Goal: Use online tool/utility: Utilize a website feature to perform a specific function

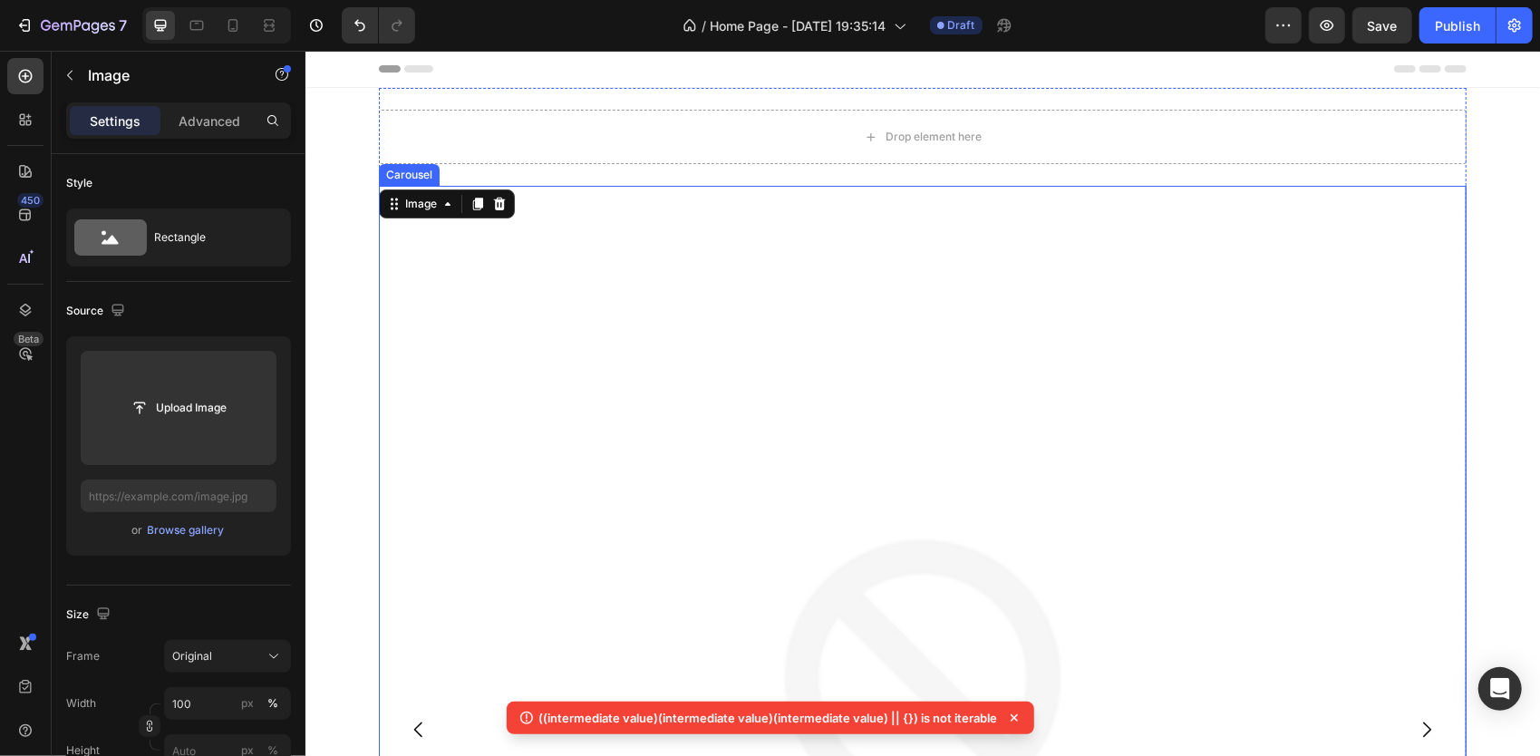
click at [1426, 723] on icon "Carousel Next Arrow" at bounding box center [1426, 729] width 22 height 22
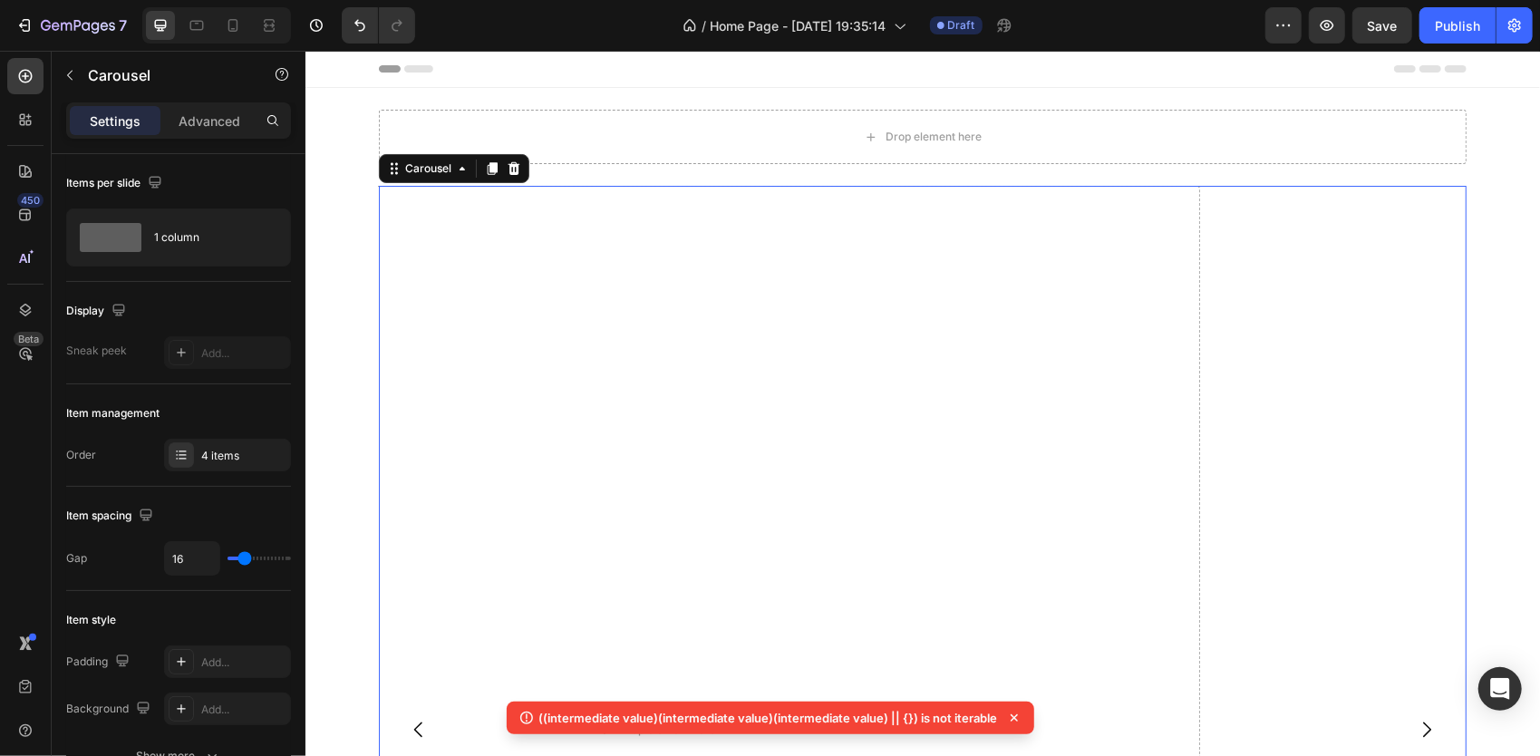
click at [1426, 723] on icon "Carousel Next Arrow" at bounding box center [1426, 729] width 22 height 22
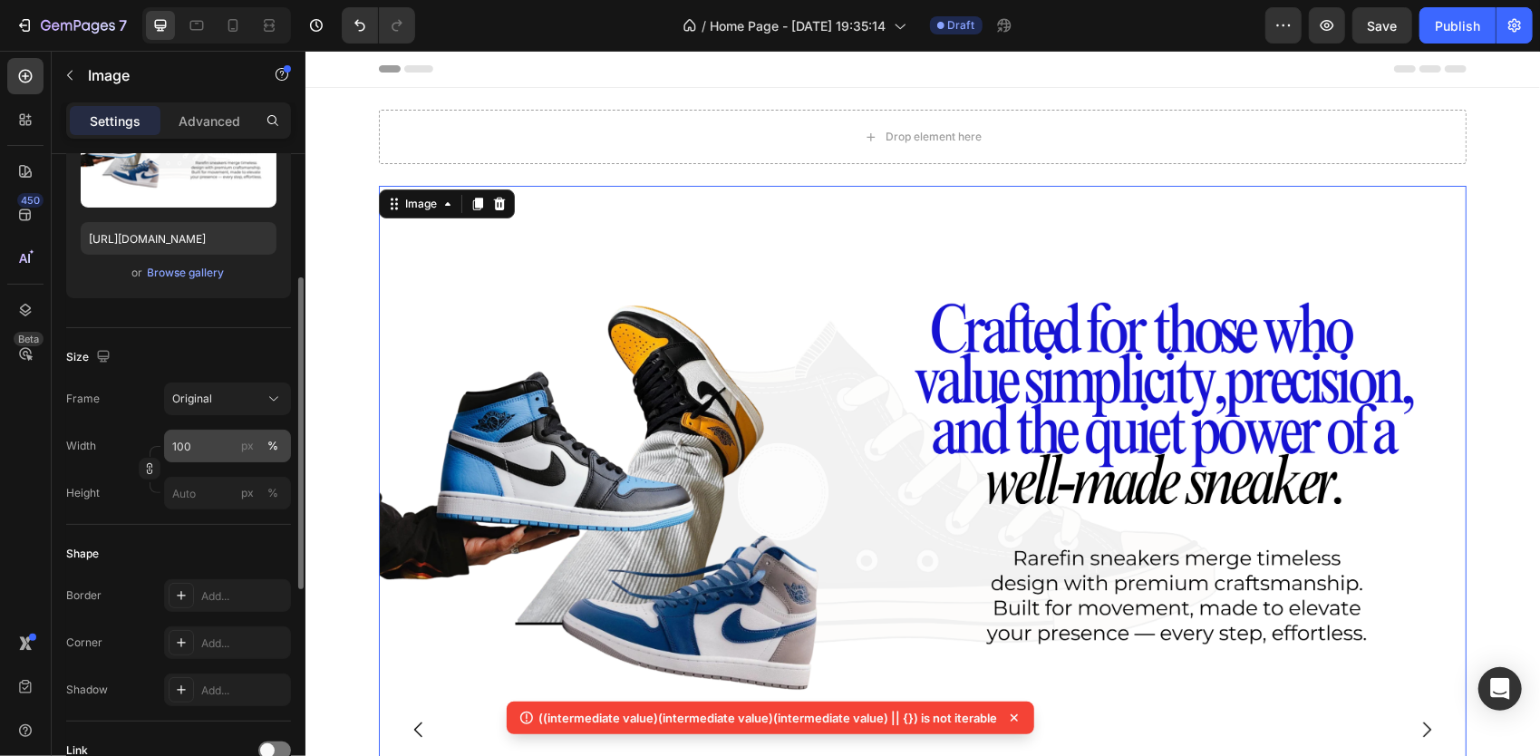
scroll to position [259, 0]
click at [261, 406] on button "Original" at bounding box center [227, 397] width 127 height 33
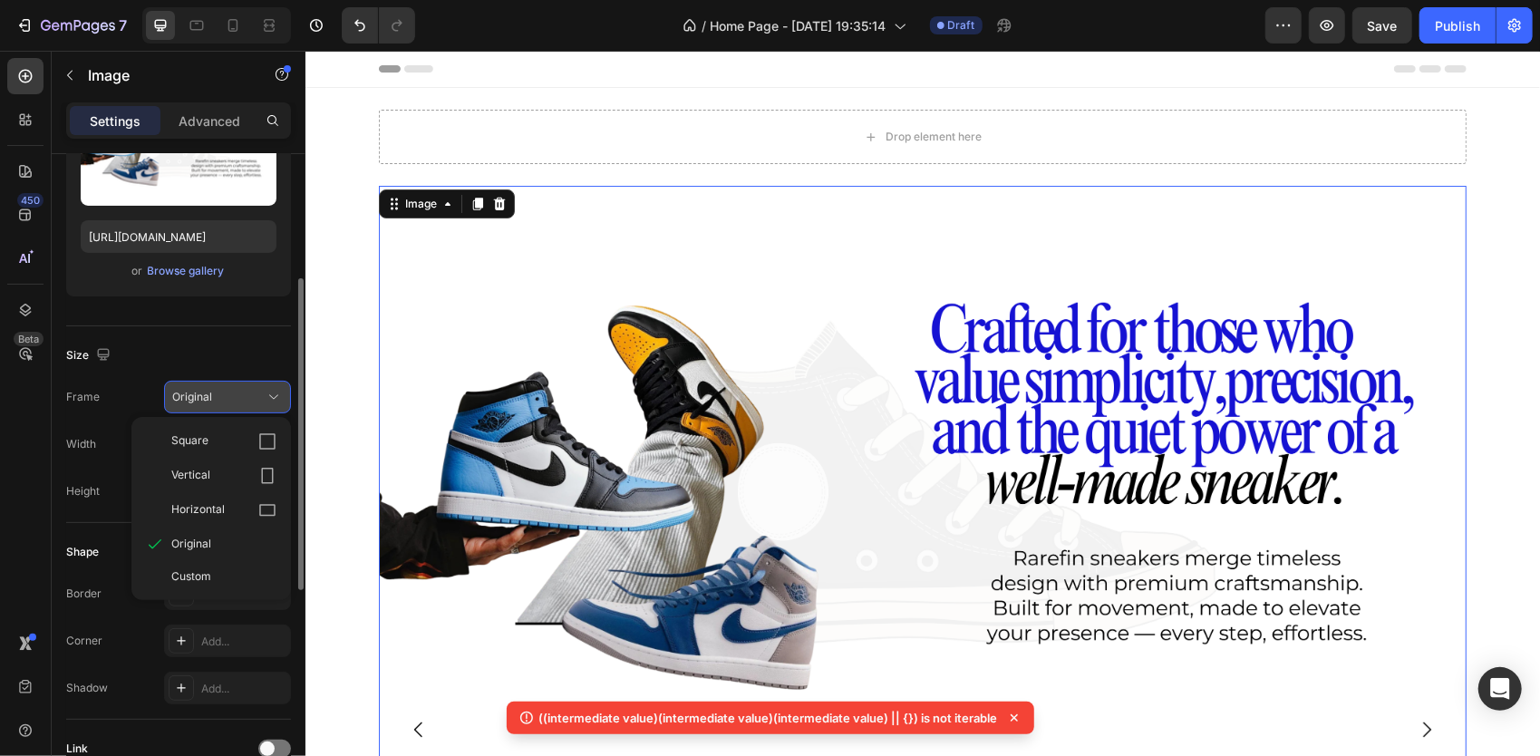
click at [256, 397] on div "Original" at bounding box center [216, 397] width 89 height 16
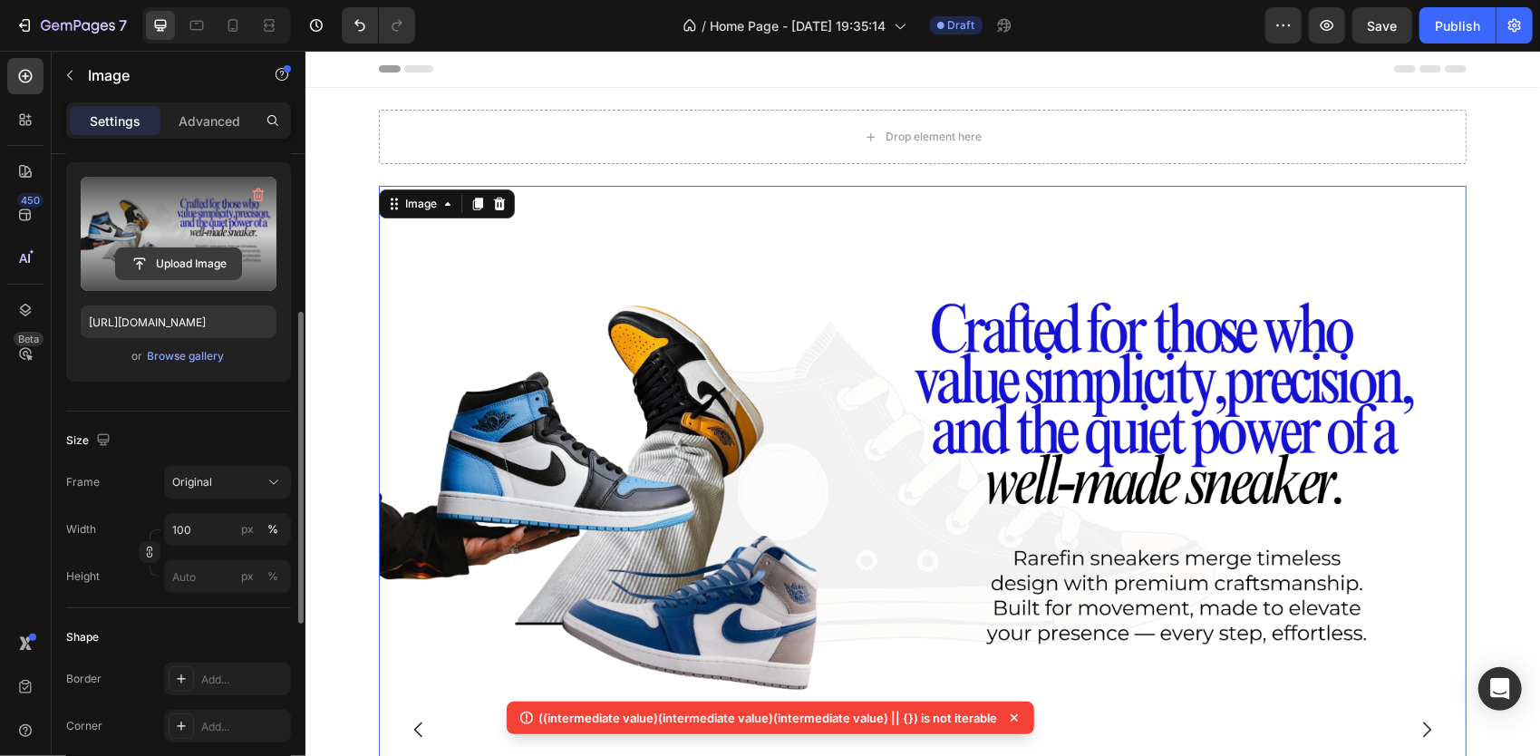
scroll to position [236, 0]
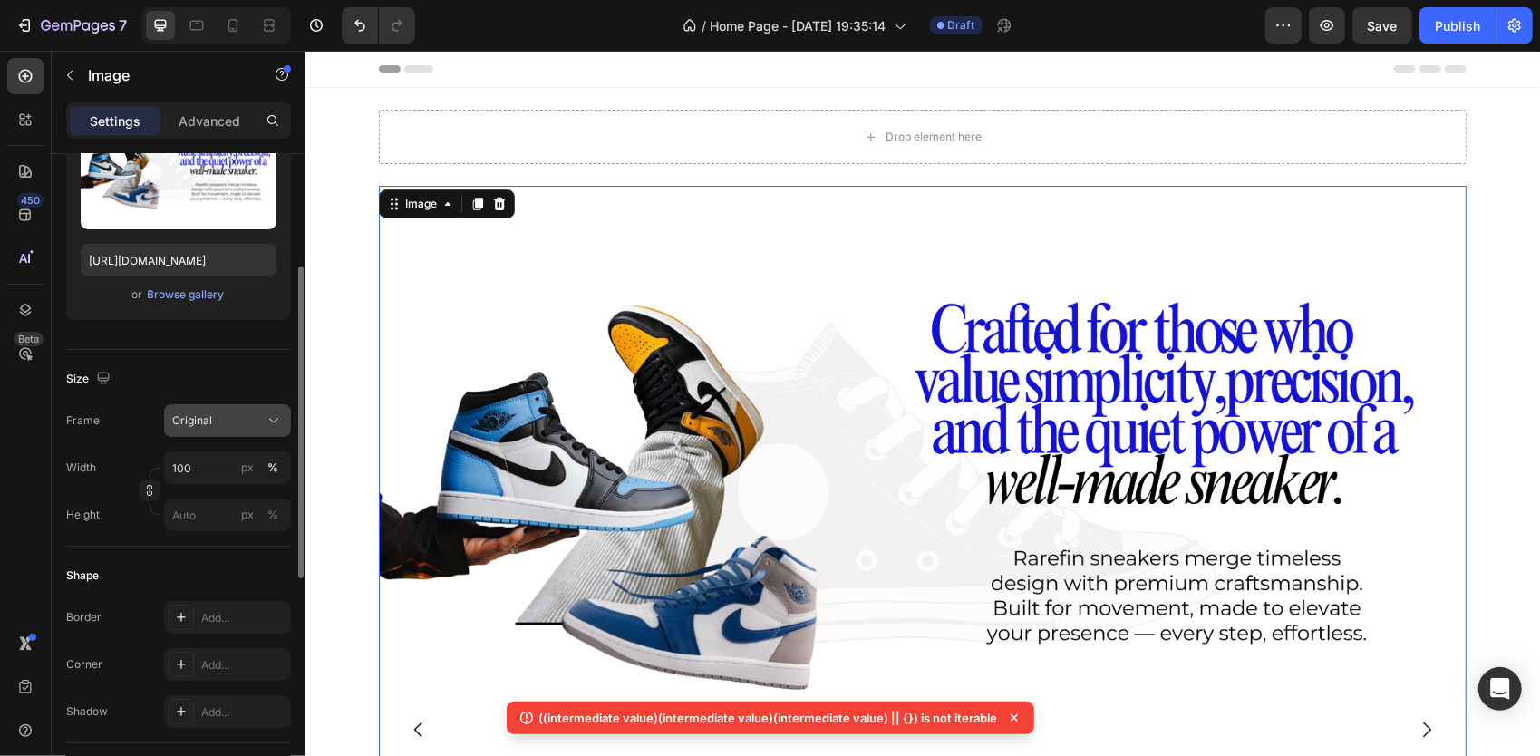
click at [232, 427] on div "Original" at bounding box center [216, 420] width 89 height 16
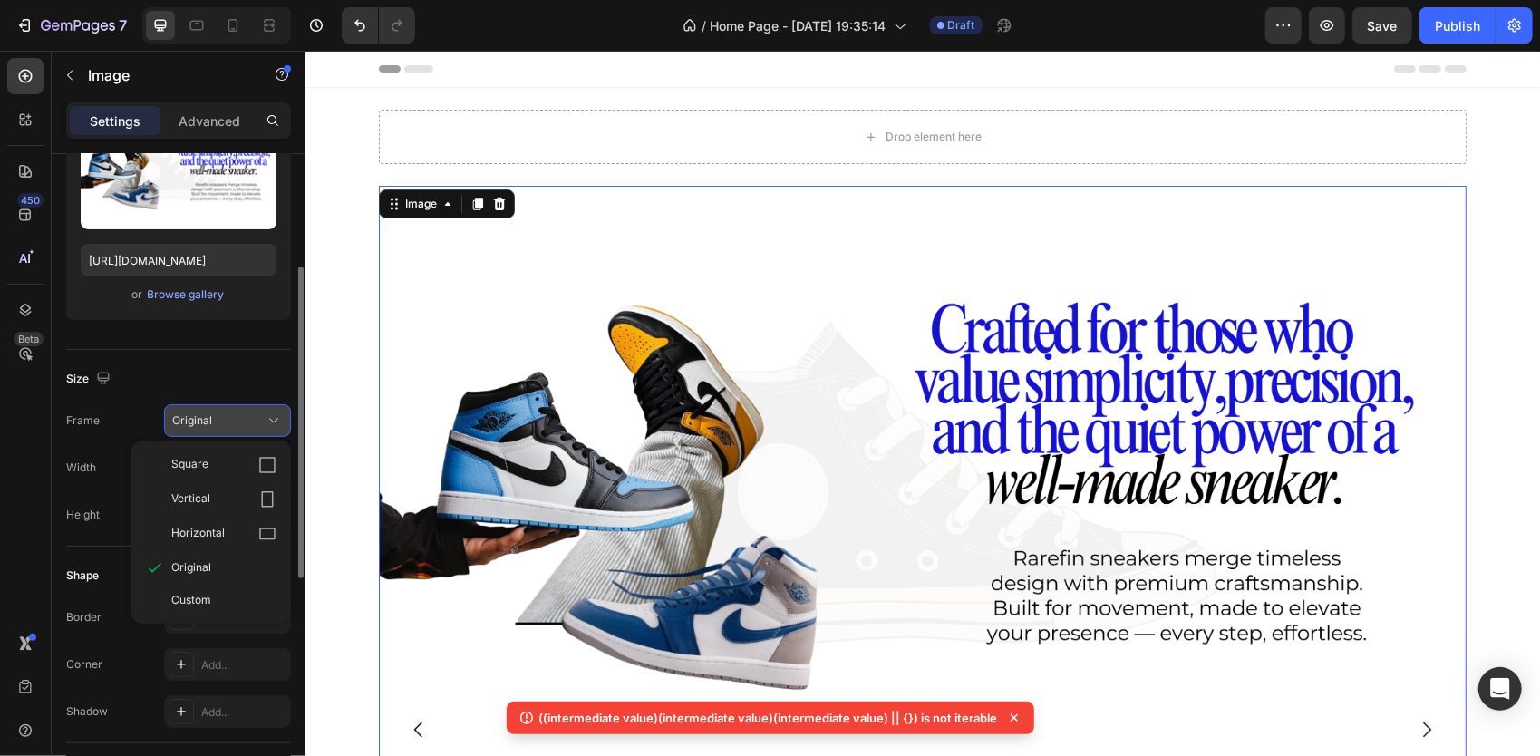
click at [228, 426] on div "Original" at bounding box center [216, 420] width 89 height 16
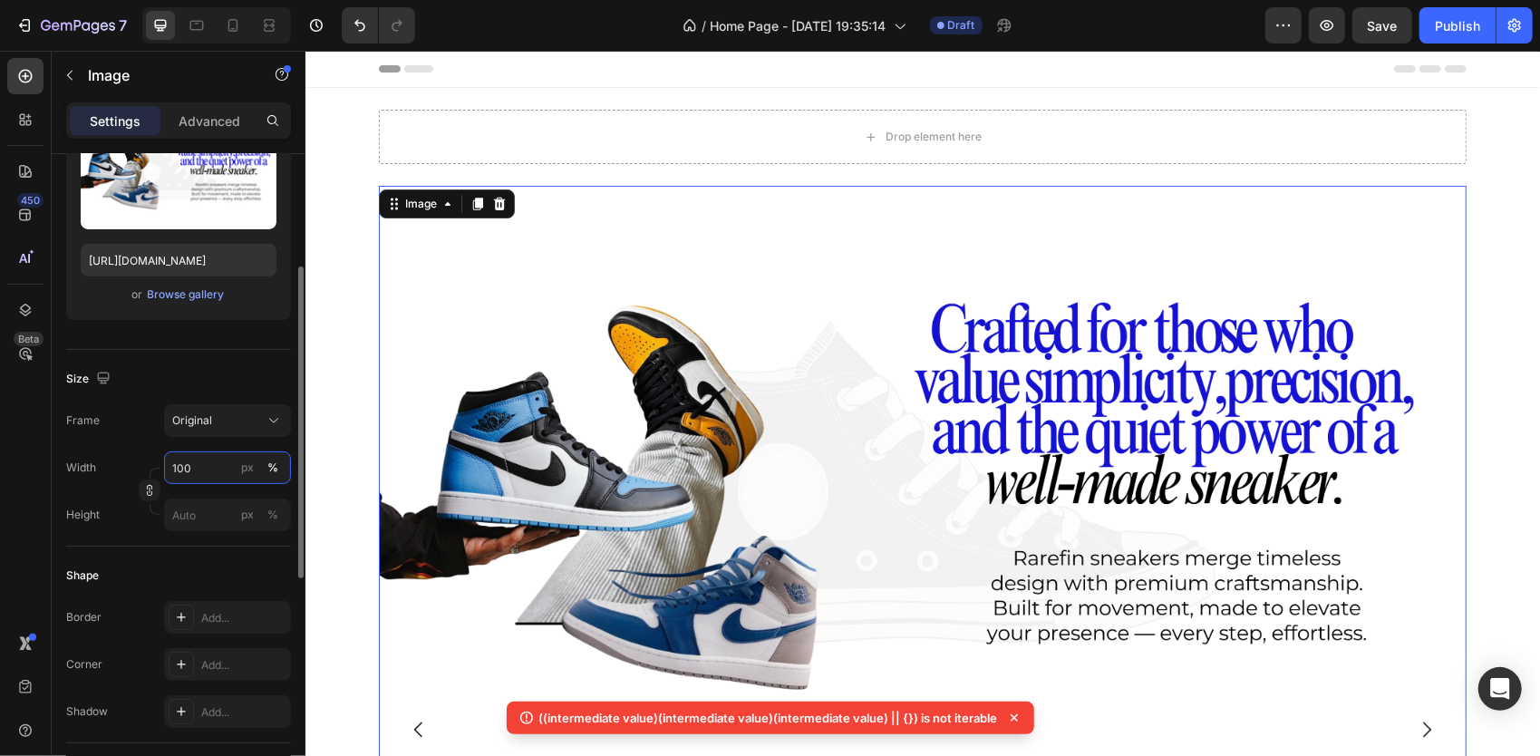
click at [236, 461] on input "100" at bounding box center [227, 467] width 127 height 33
click at [225, 473] on input "100" at bounding box center [227, 467] width 127 height 33
click at [223, 420] on div "Original" at bounding box center [216, 420] width 89 height 16
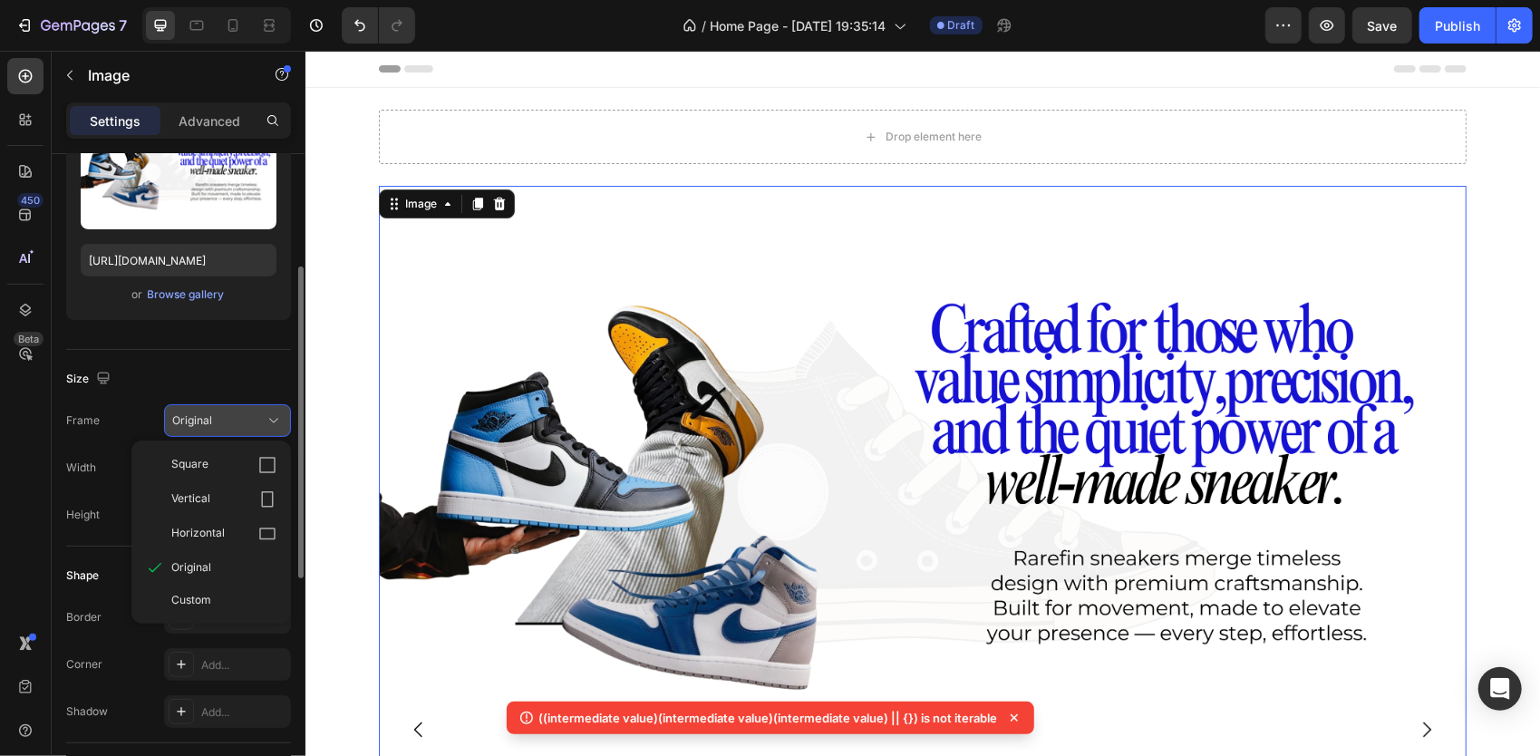
click at [228, 421] on div "Original" at bounding box center [216, 420] width 89 height 16
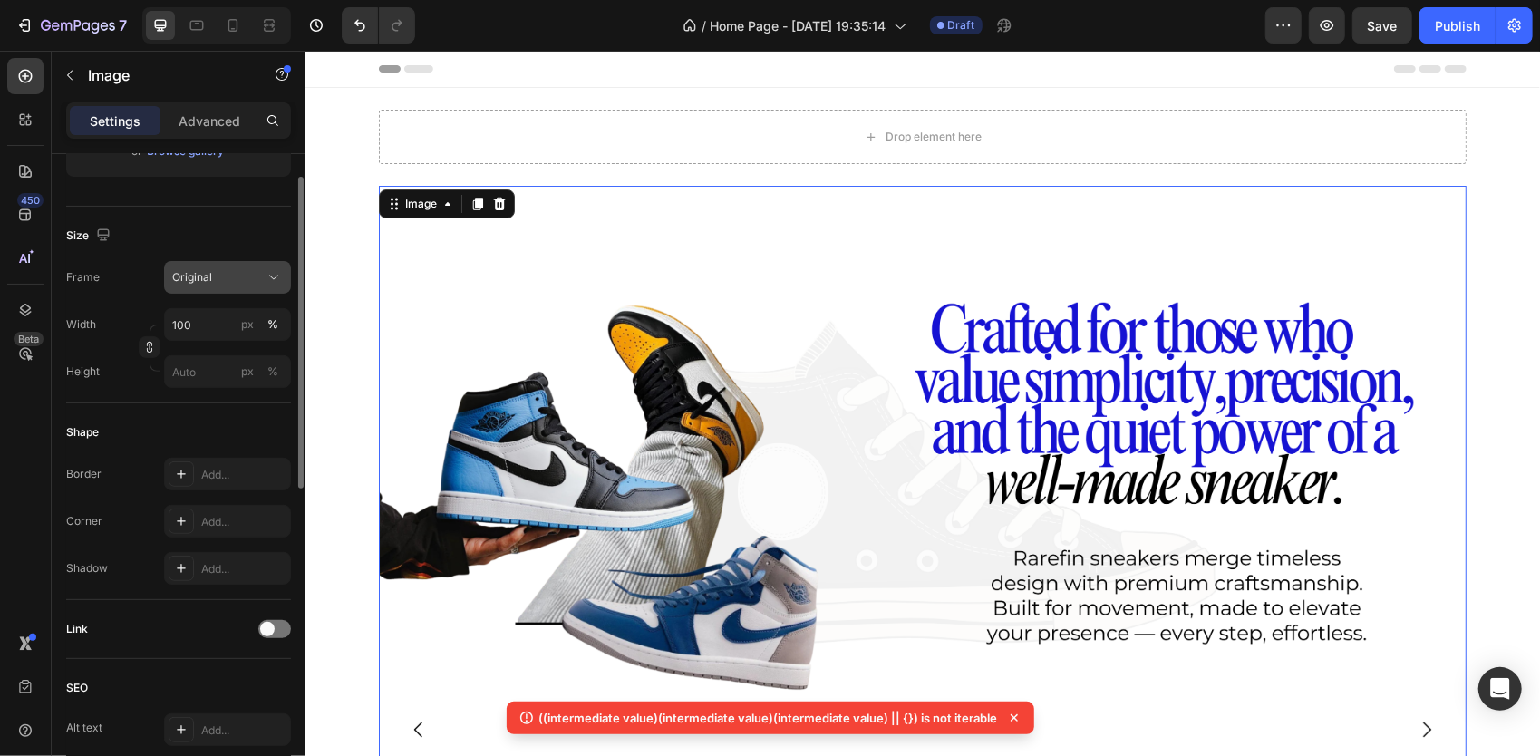
scroll to position [381, 0]
click at [180, 382] on input "px %" at bounding box center [227, 370] width 127 height 33
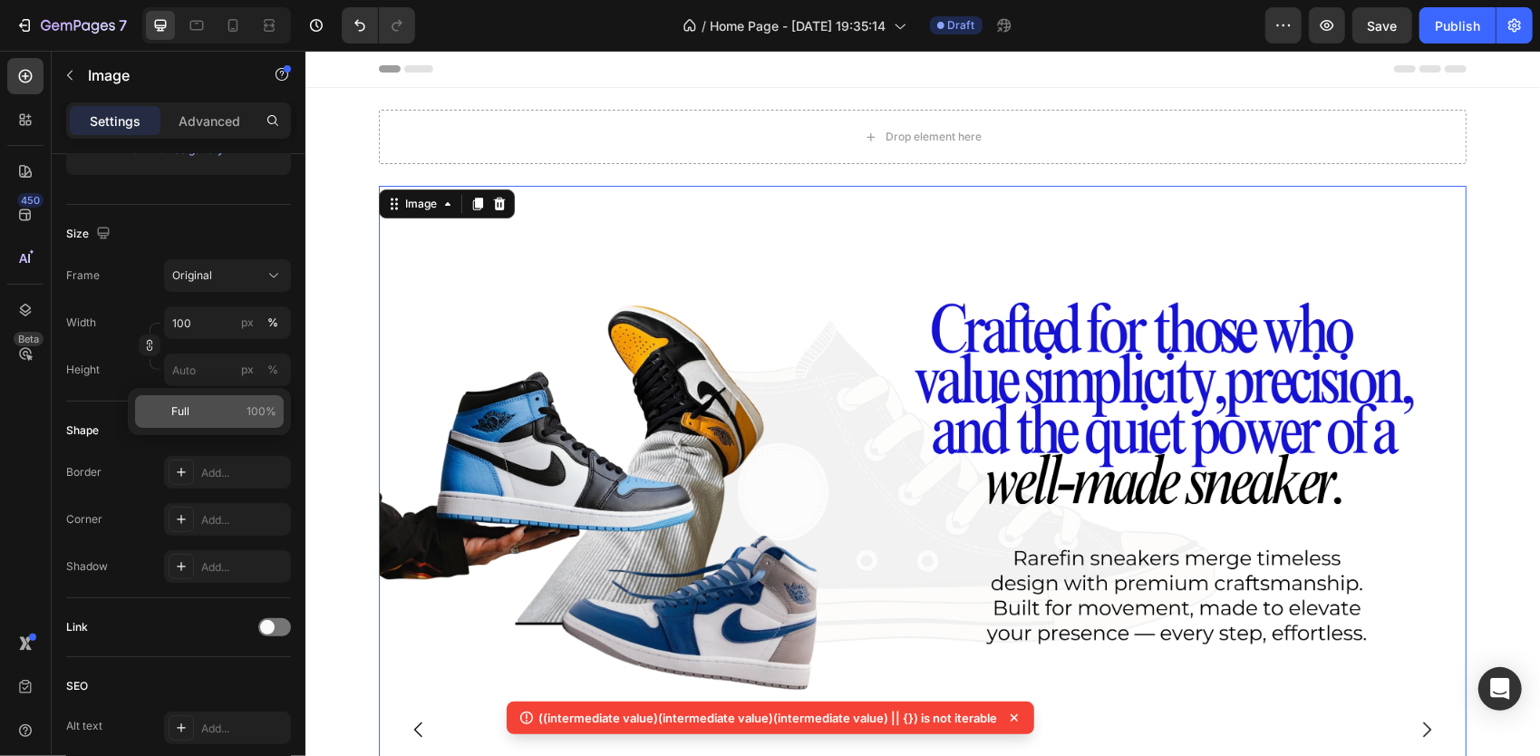
click at [198, 408] on p "Full 100%" at bounding box center [223, 411] width 105 height 16
type input "100"
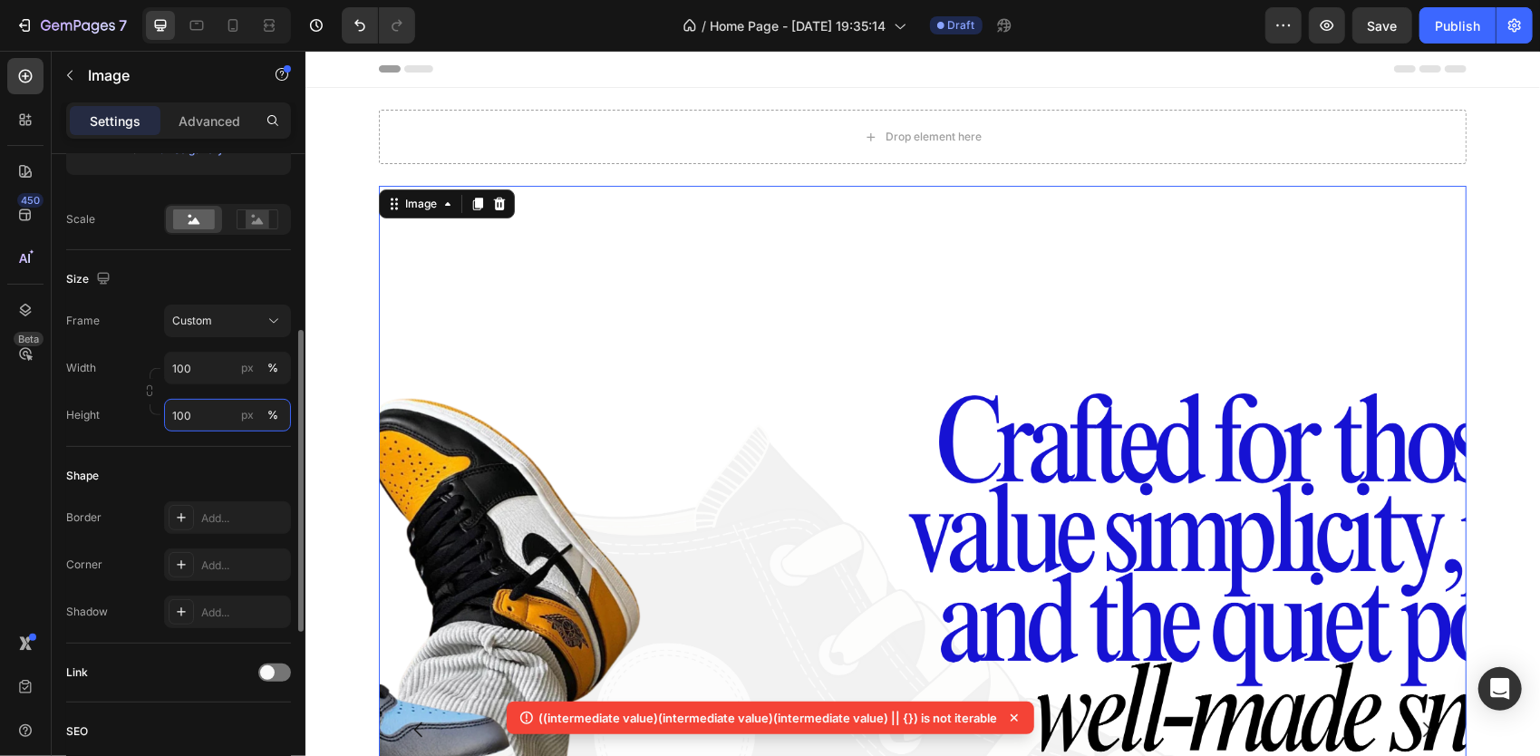
click at [218, 417] on input "100" at bounding box center [227, 415] width 127 height 33
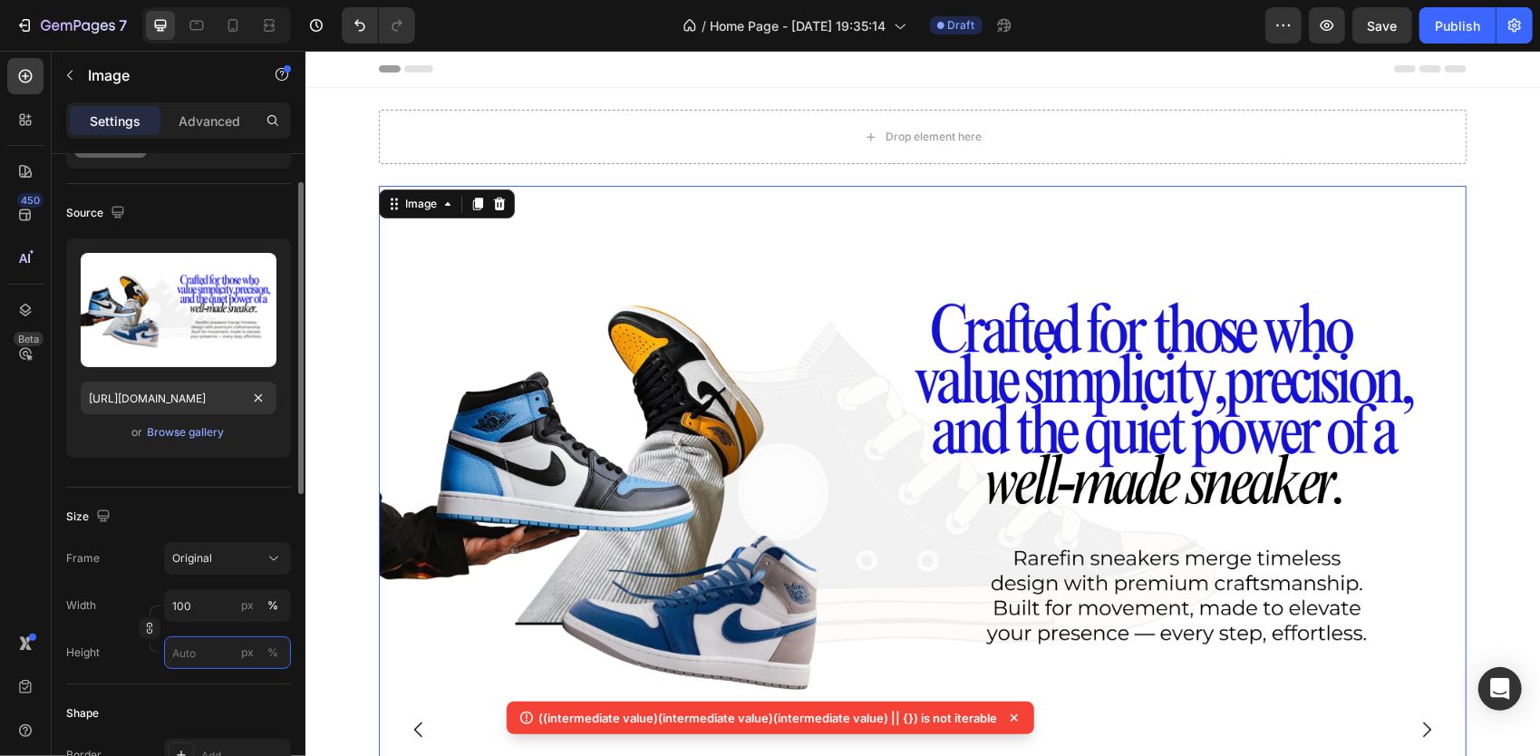
scroll to position [0, 0]
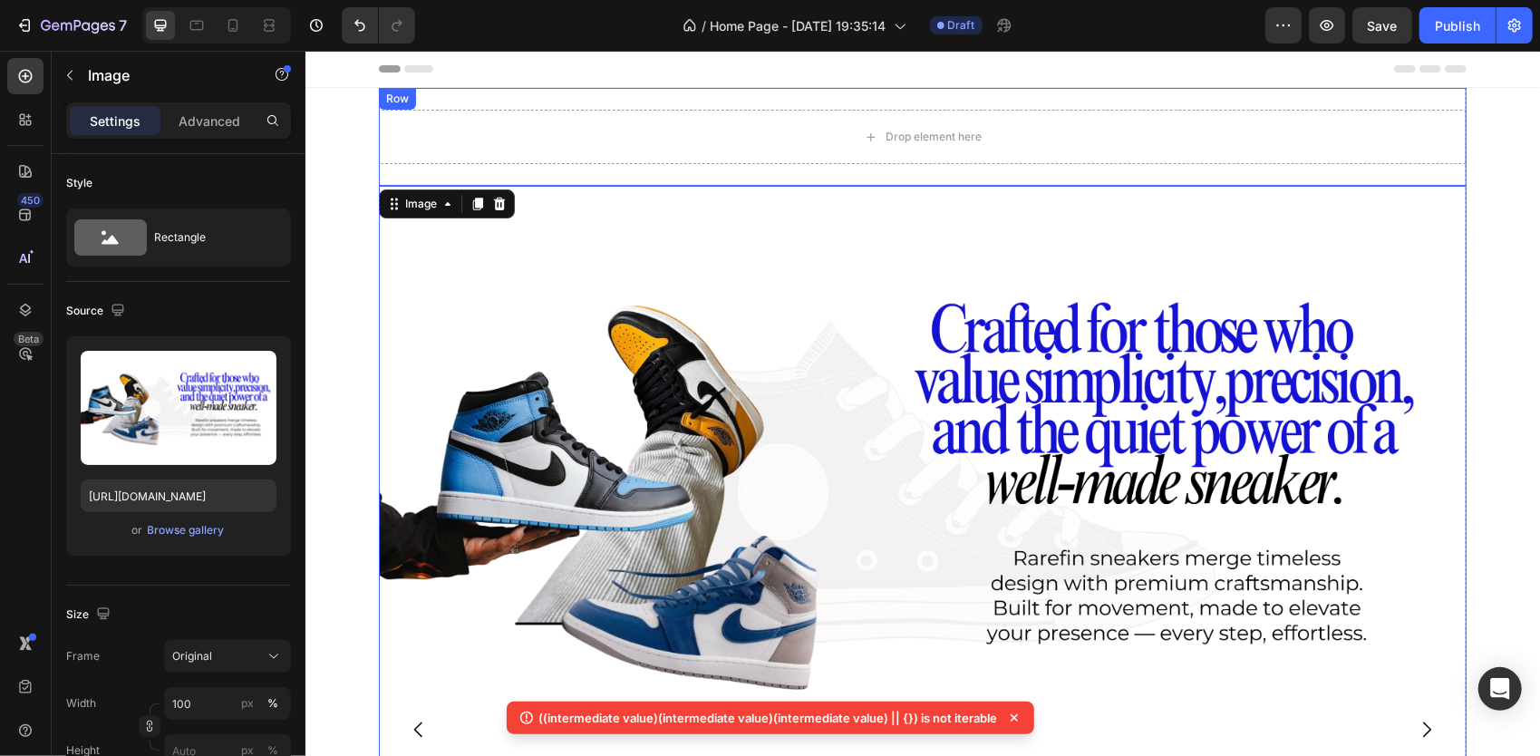
click at [592, 170] on div "Drop element here Row" at bounding box center [922, 136] width 1088 height 98
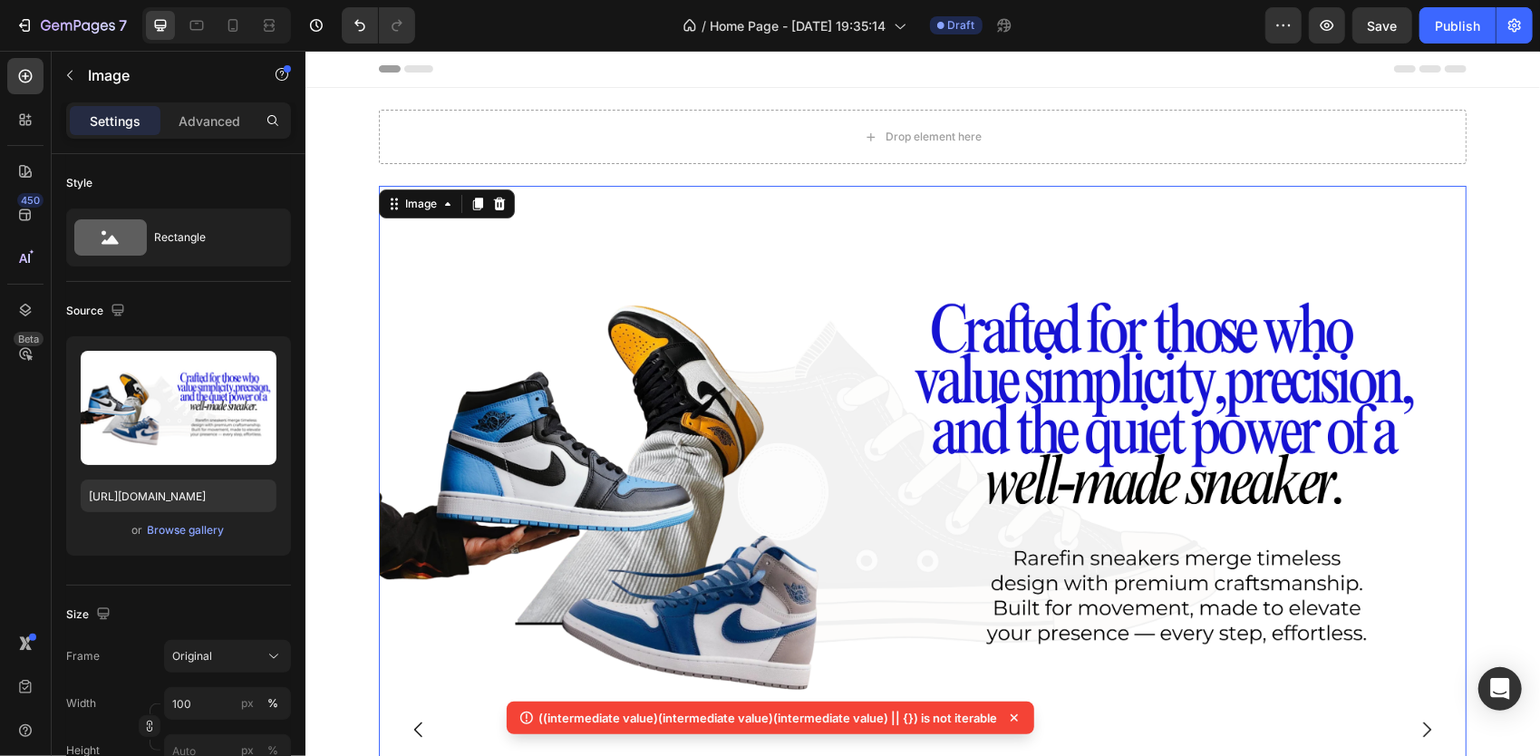
click at [404, 329] on img at bounding box center [922, 491] width 1088 height 612
click at [63, 83] on button "button" at bounding box center [69, 75] width 29 height 29
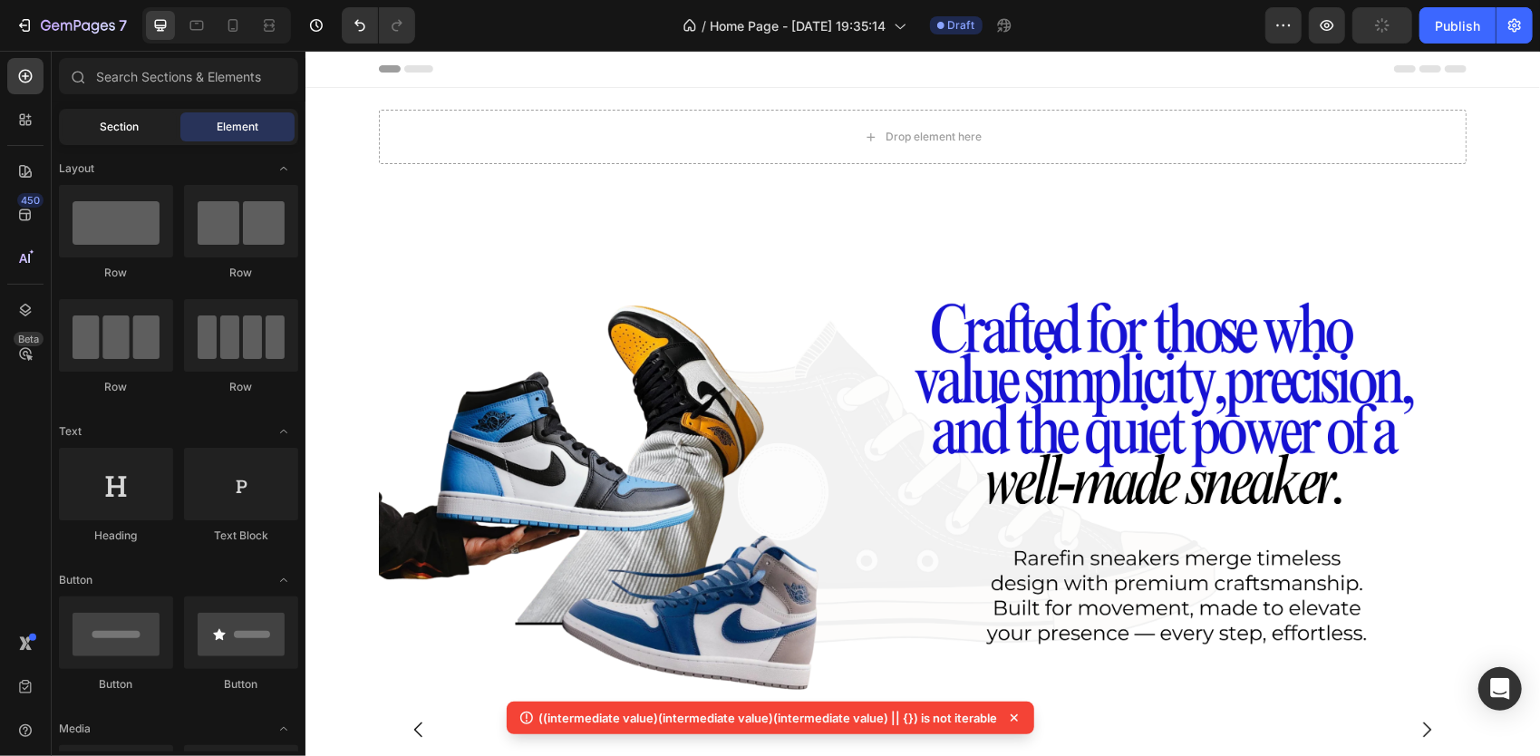
click at [112, 137] on div "Section" at bounding box center [120, 126] width 114 height 29
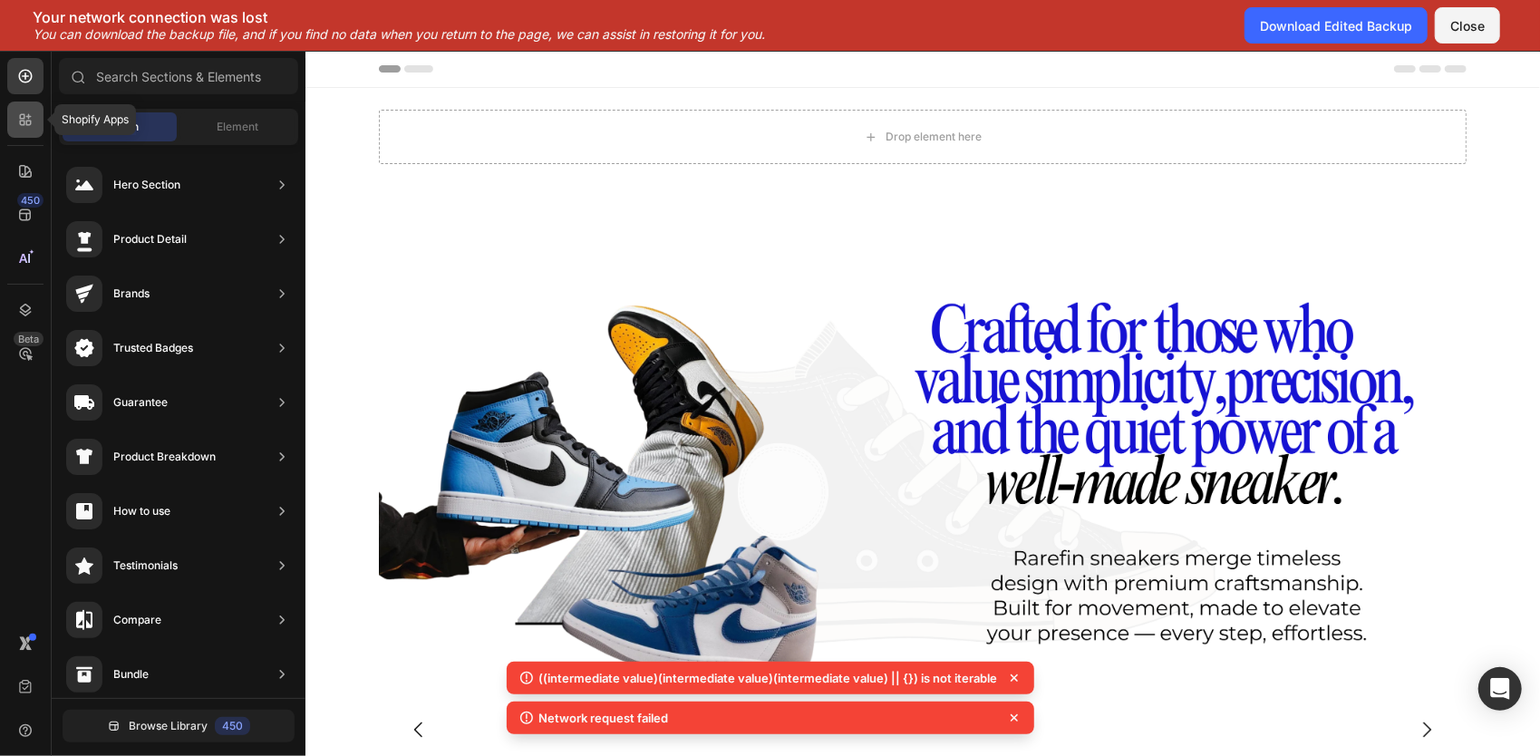
click at [30, 112] on icon at bounding box center [25, 120] width 18 height 18
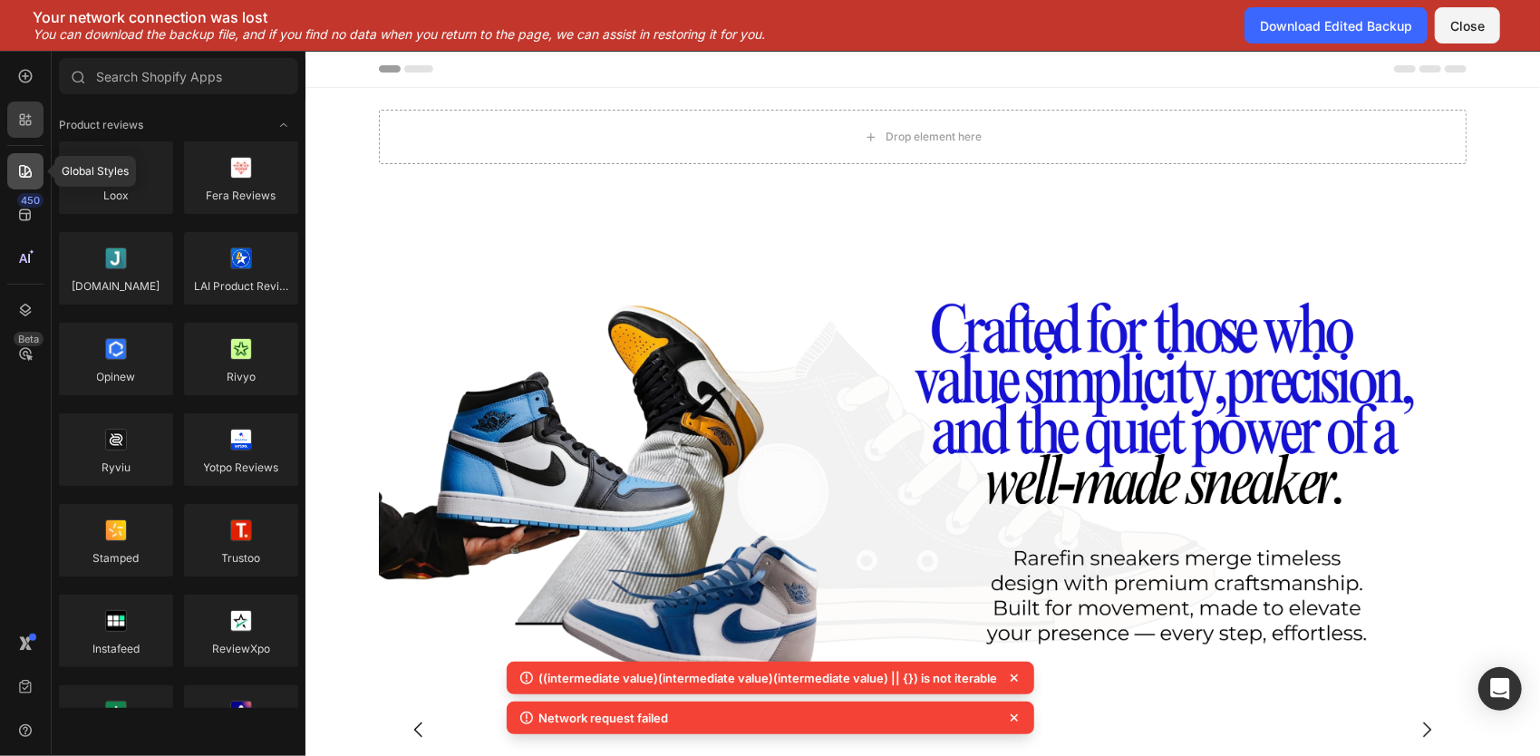
click at [26, 179] on icon at bounding box center [25, 171] width 18 height 18
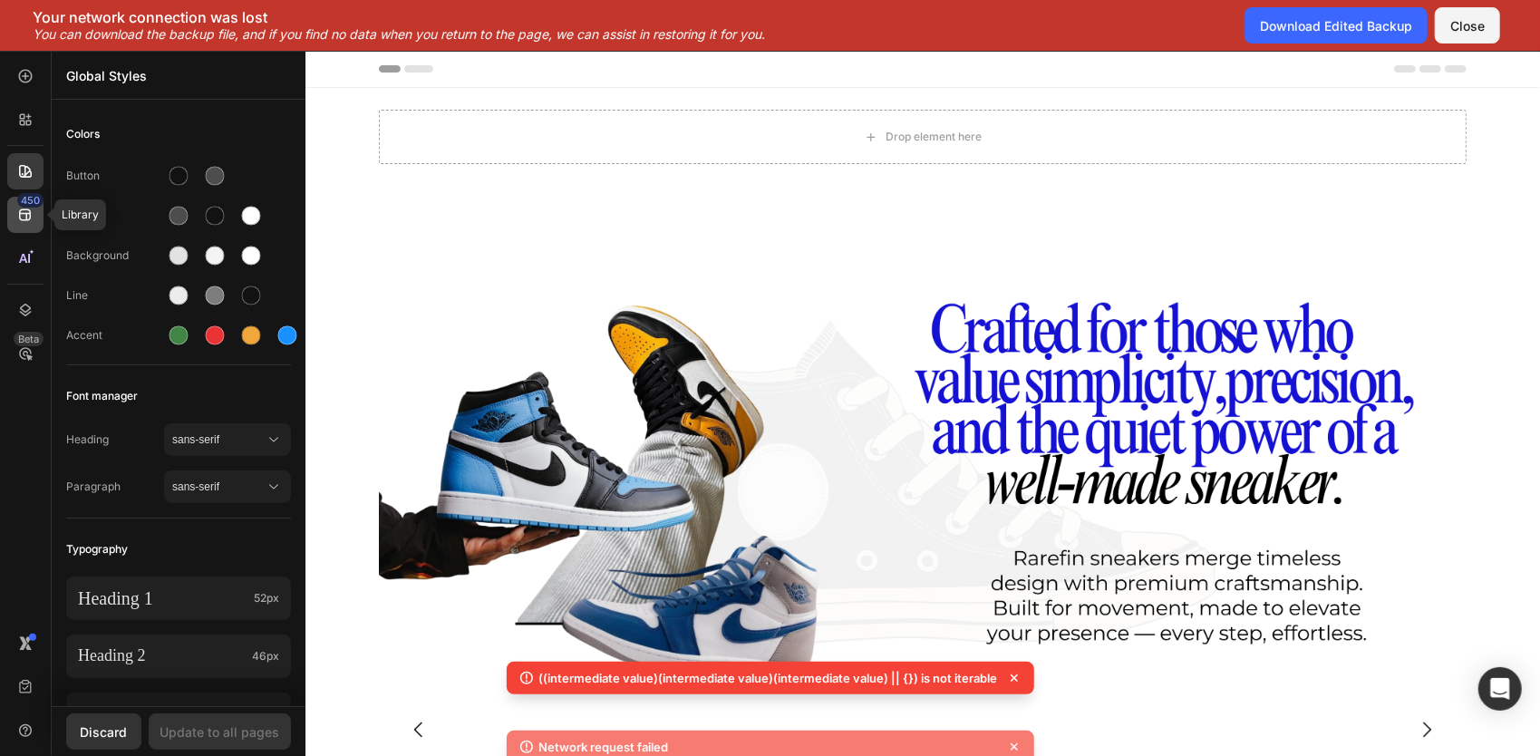
click at [29, 224] on div "450" at bounding box center [25, 215] width 36 height 36
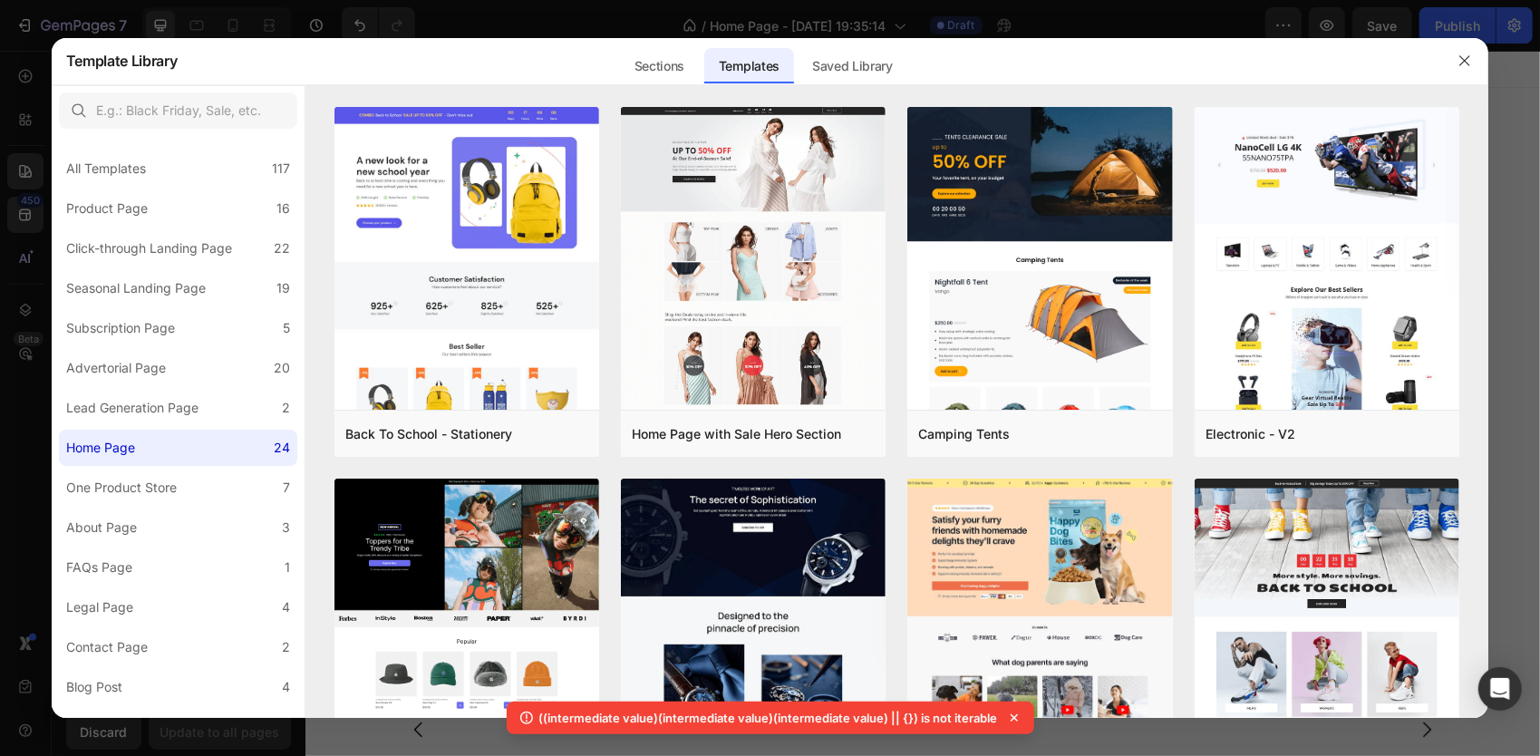
click at [12, 62] on div at bounding box center [770, 378] width 1540 height 756
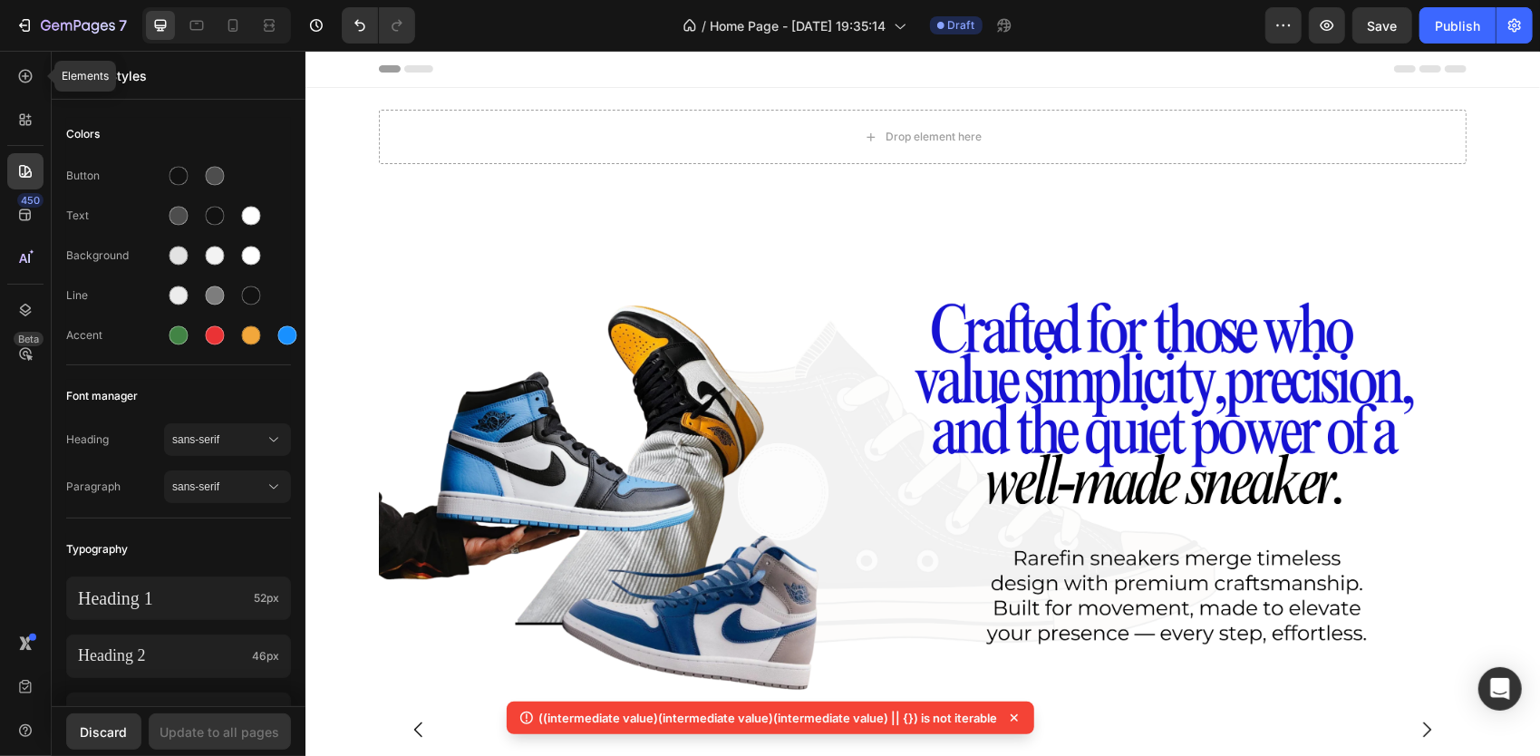
click at [12, 62] on div at bounding box center [25, 76] width 36 height 36
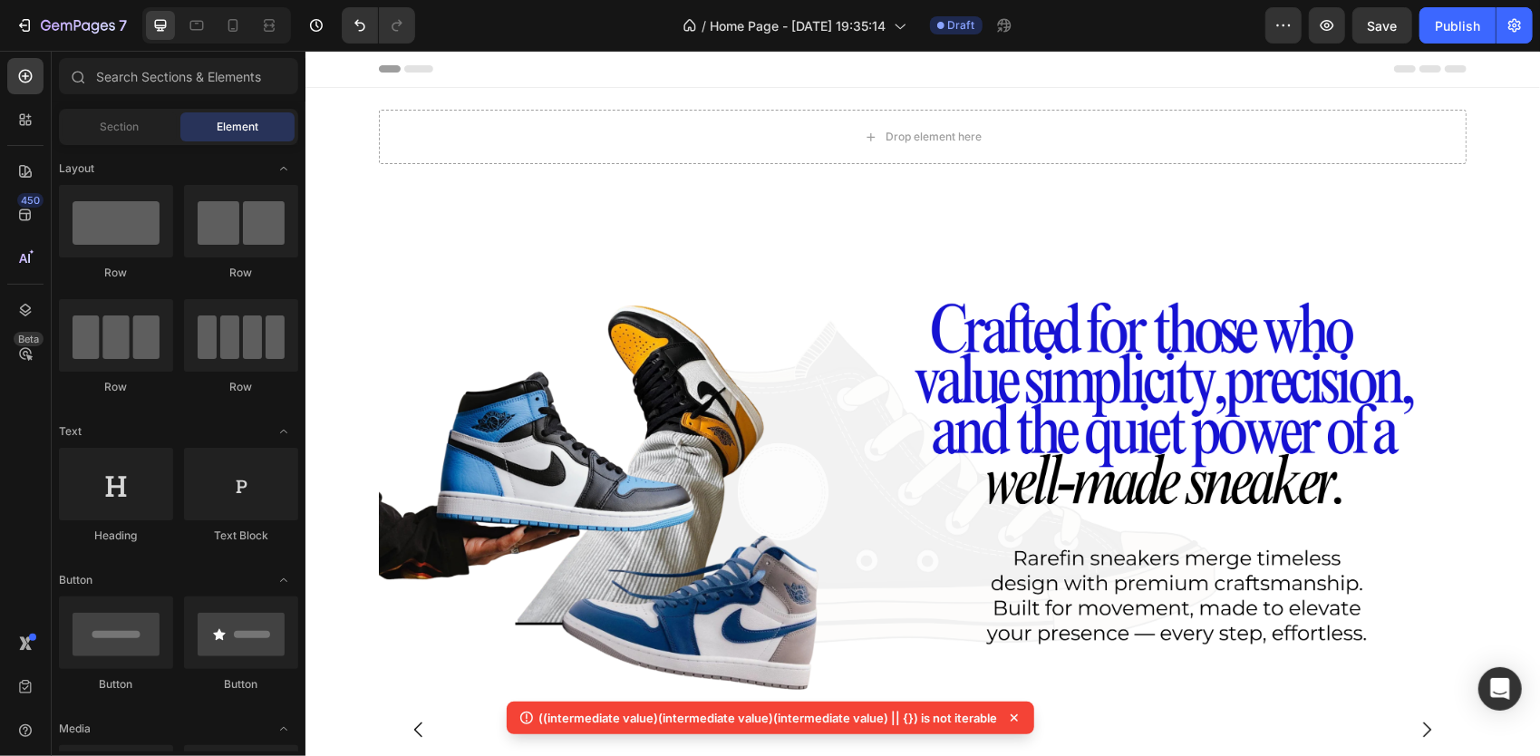
scroll to position [560, 0]
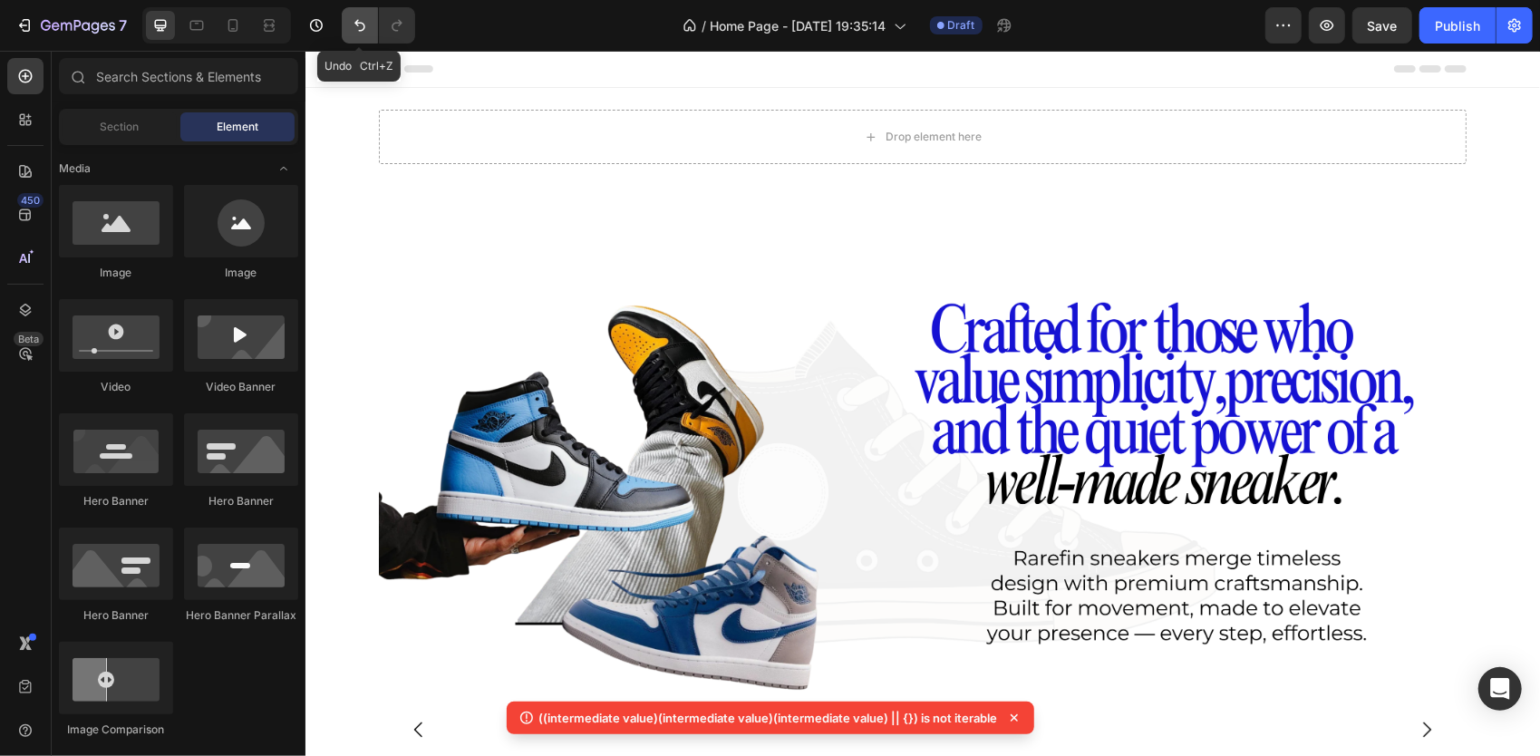
click at [366, 17] on icon "Undo/Redo" at bounding box center [360, 25] width 18 height 18
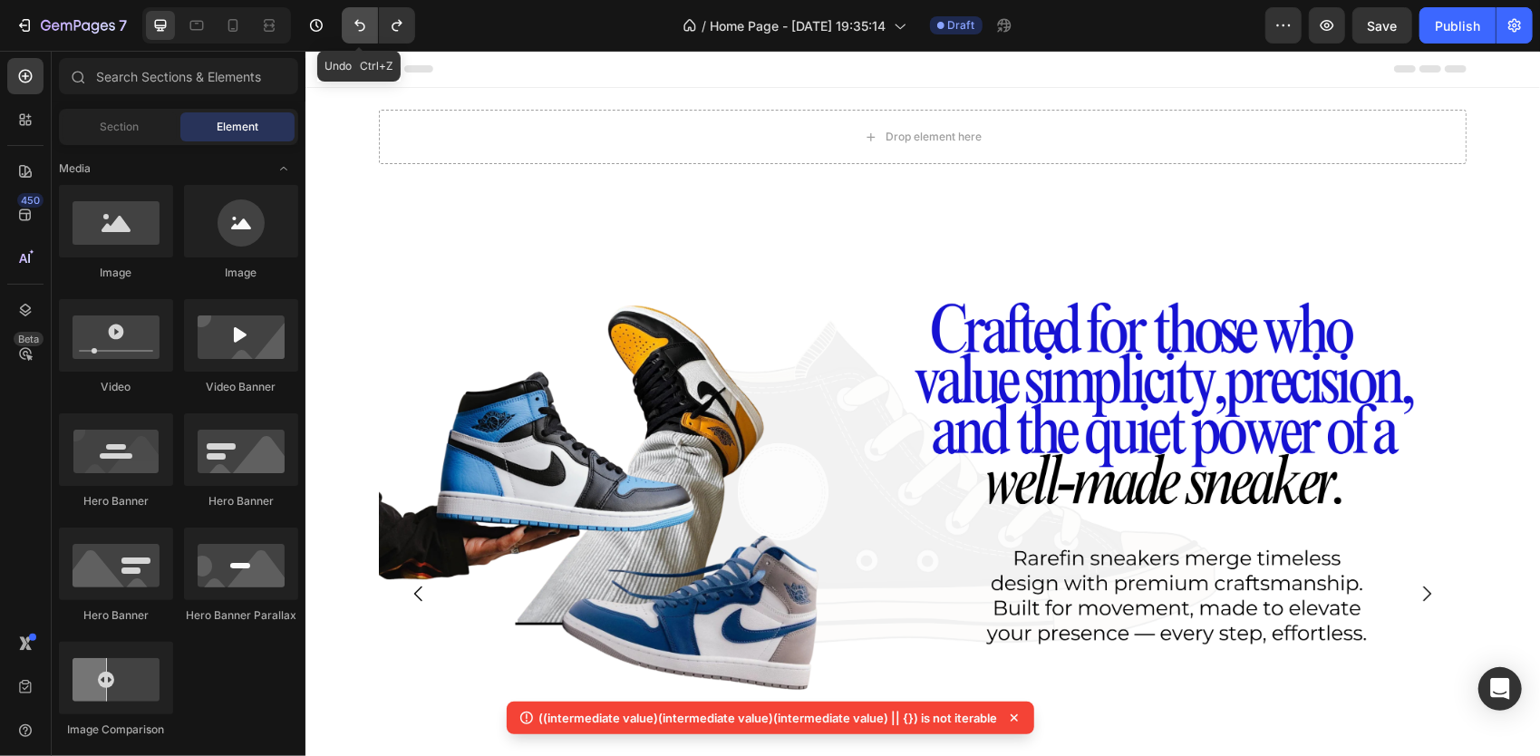
click at [366, 17] on icon "Undo/Redo" at bounding box center [360, 25] width 18 height 18
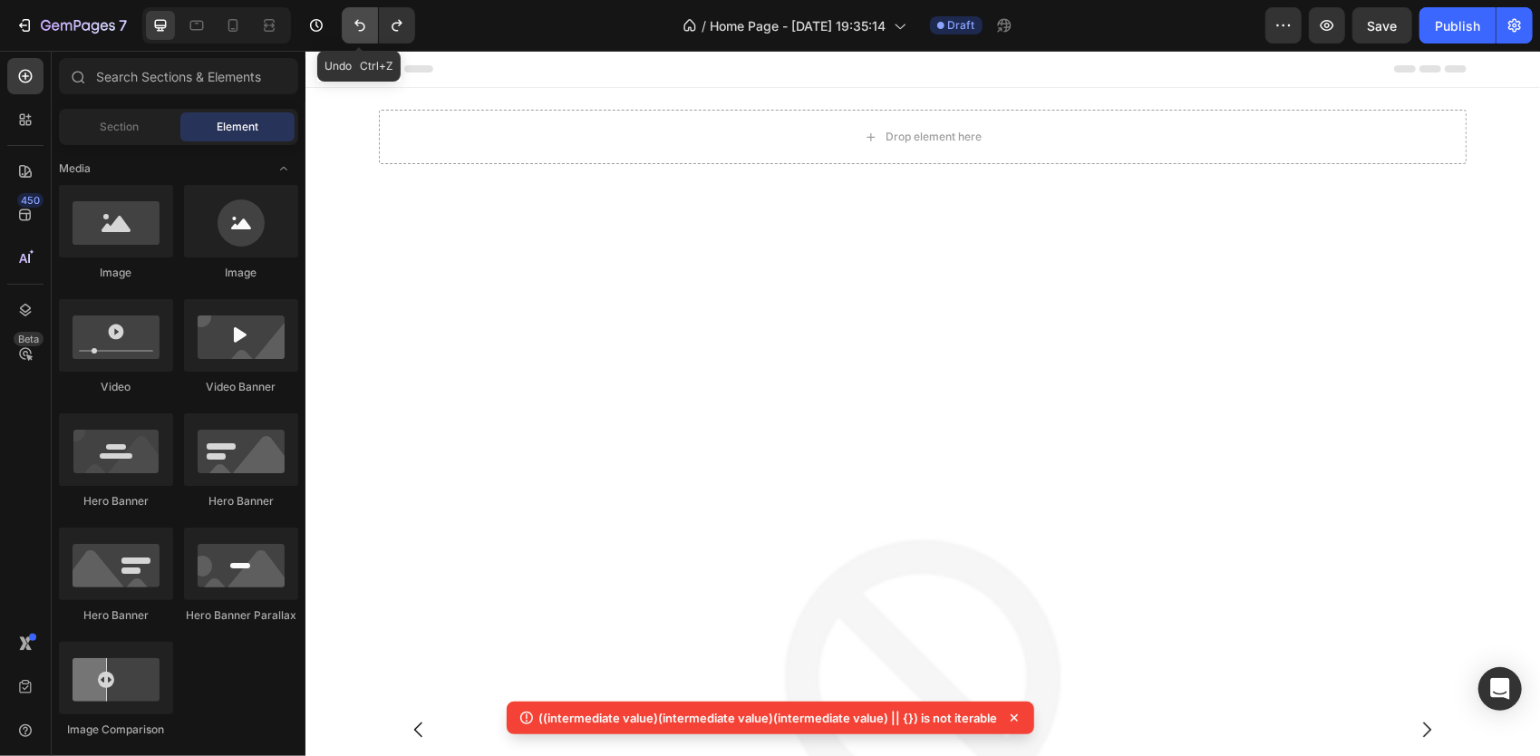
click at [366, 17] on icon "Undo/Redo" at bounding box center [360, 25] width 18 height 18
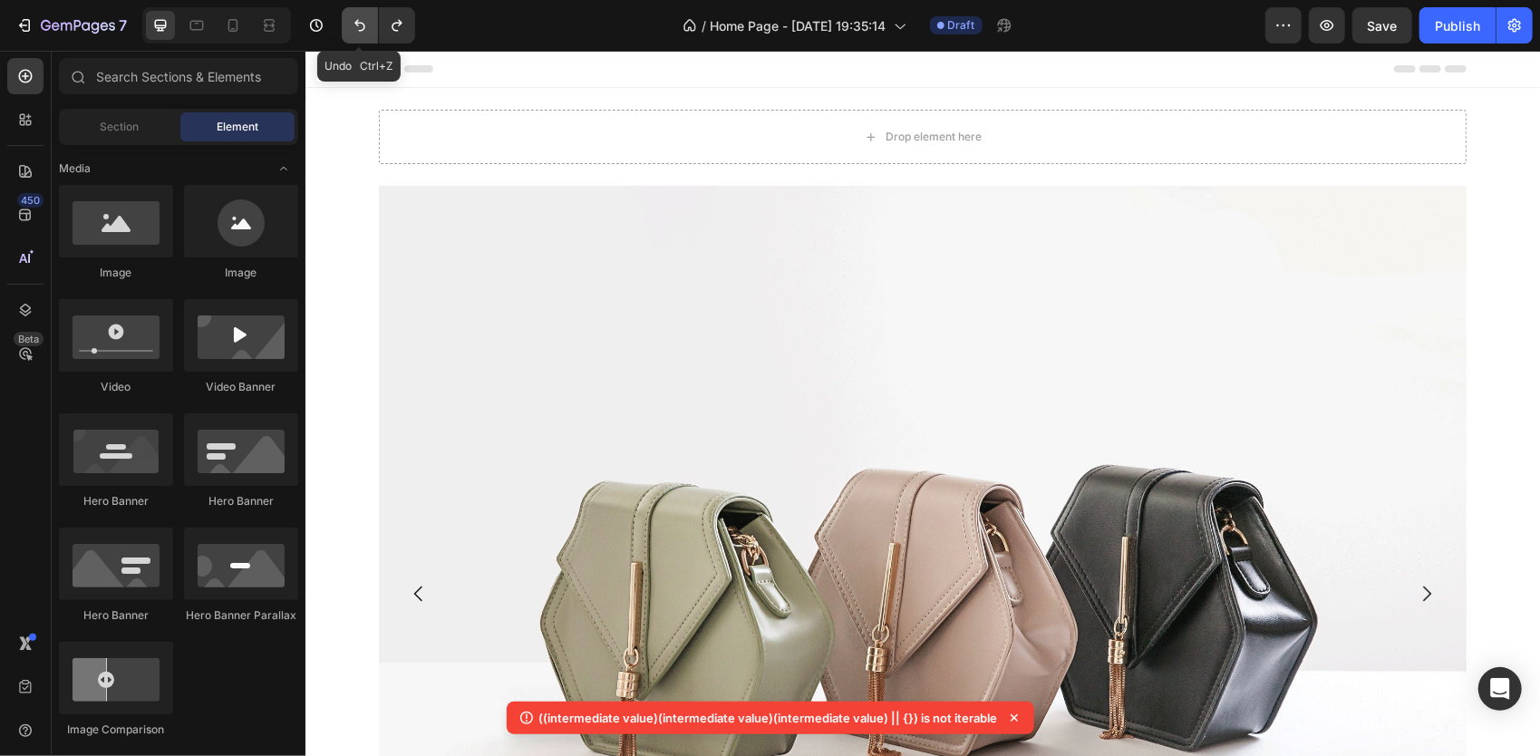
click at [366, 17] on icon "Undo/Redo" at bounding box center [360, 25] width 18 height 18
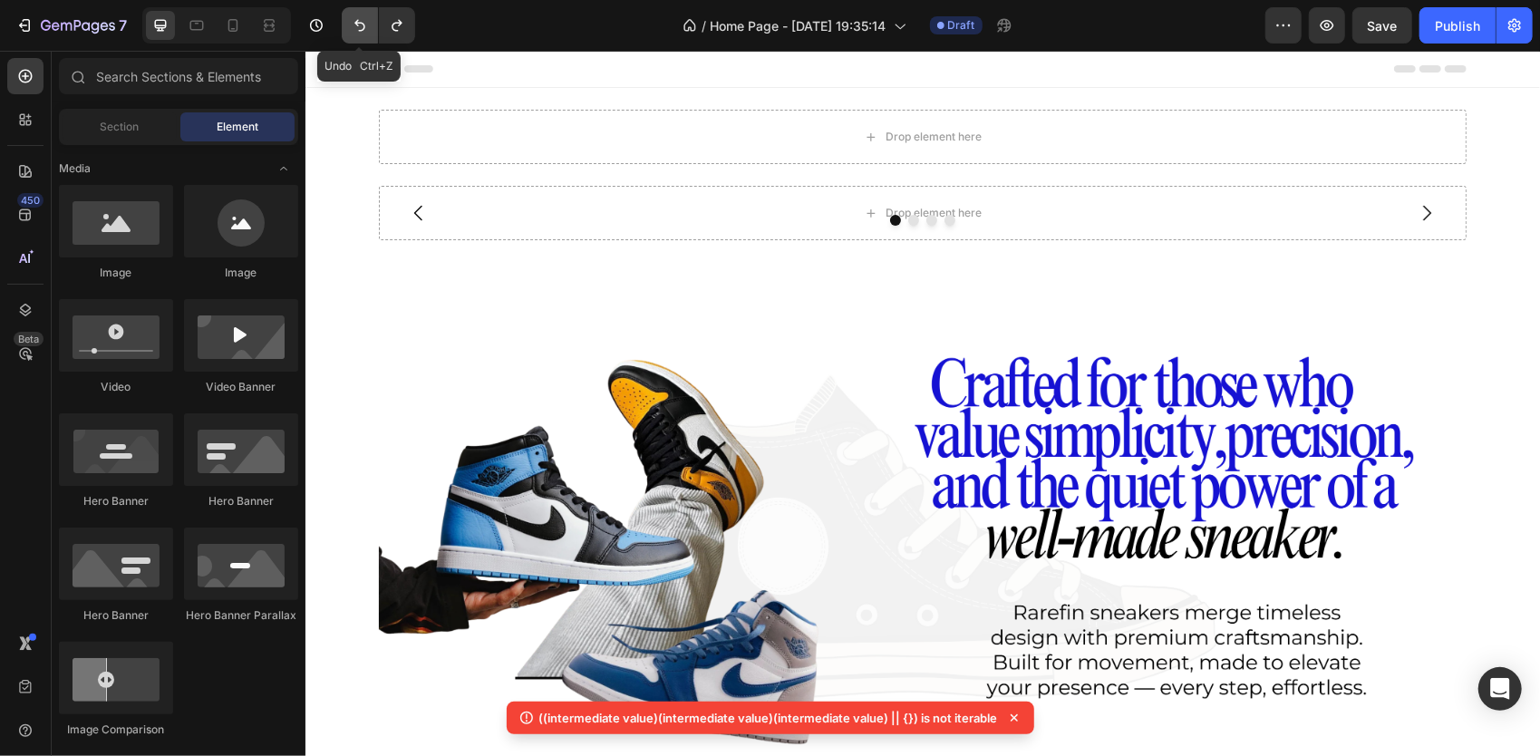
click at [366, 17] on icon "Undo/Redo" at bounding box center [360, 25] width 18 height 18
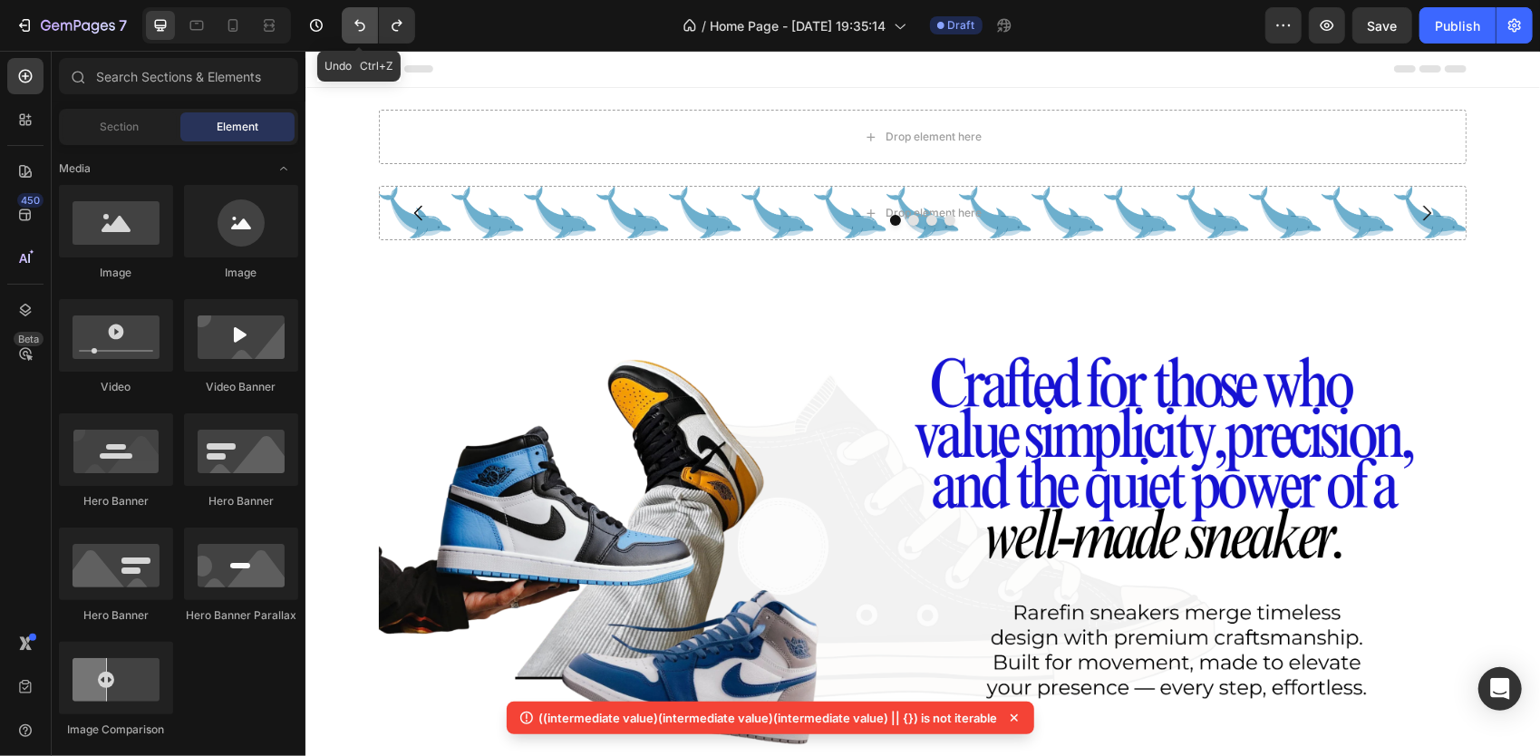
click at [366, 17] on icon "Undo/Redo" at bounding box center [360, 25] width 18 height 18
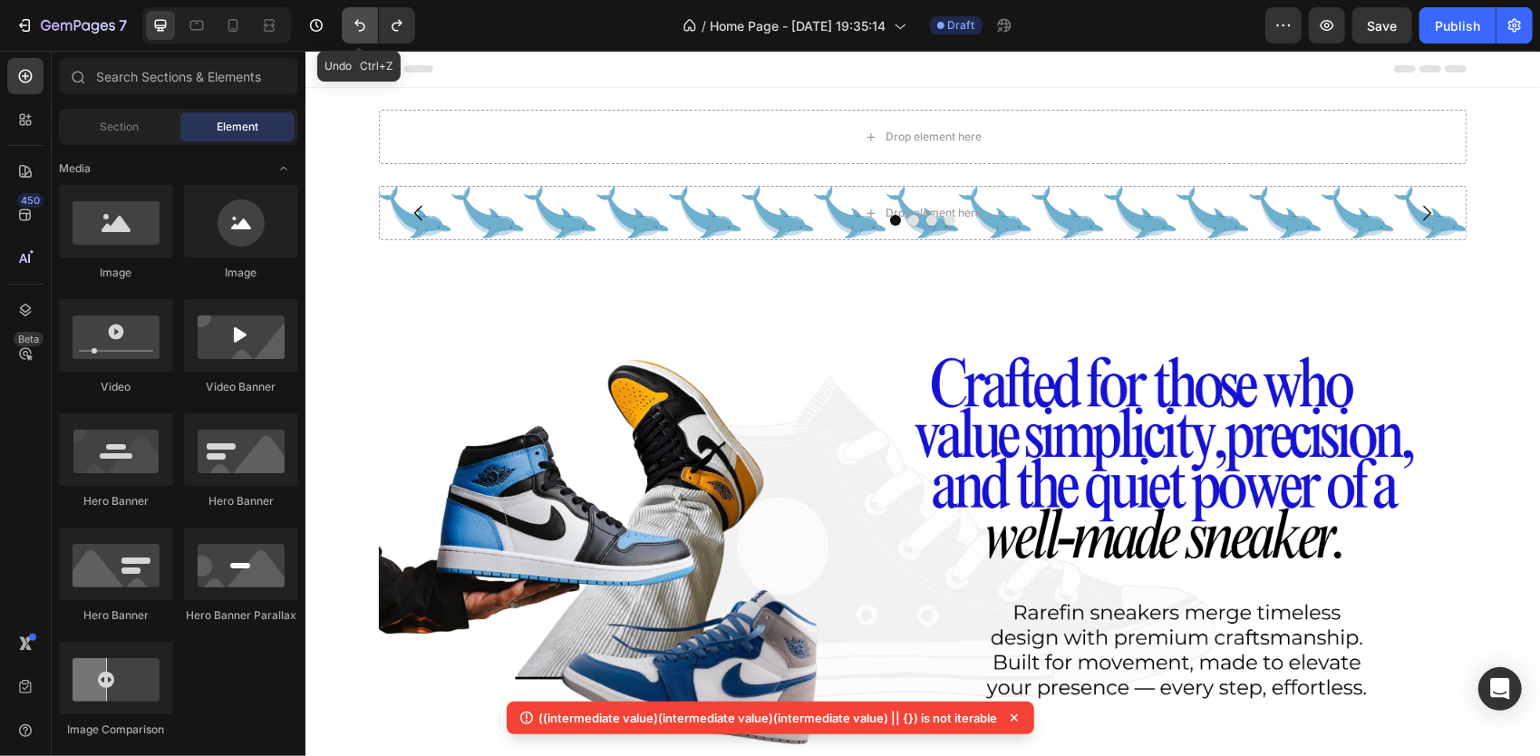
click at [366, 17] on icon "Undo/Redo" at bounding box center [360, 25] width 18 height 18
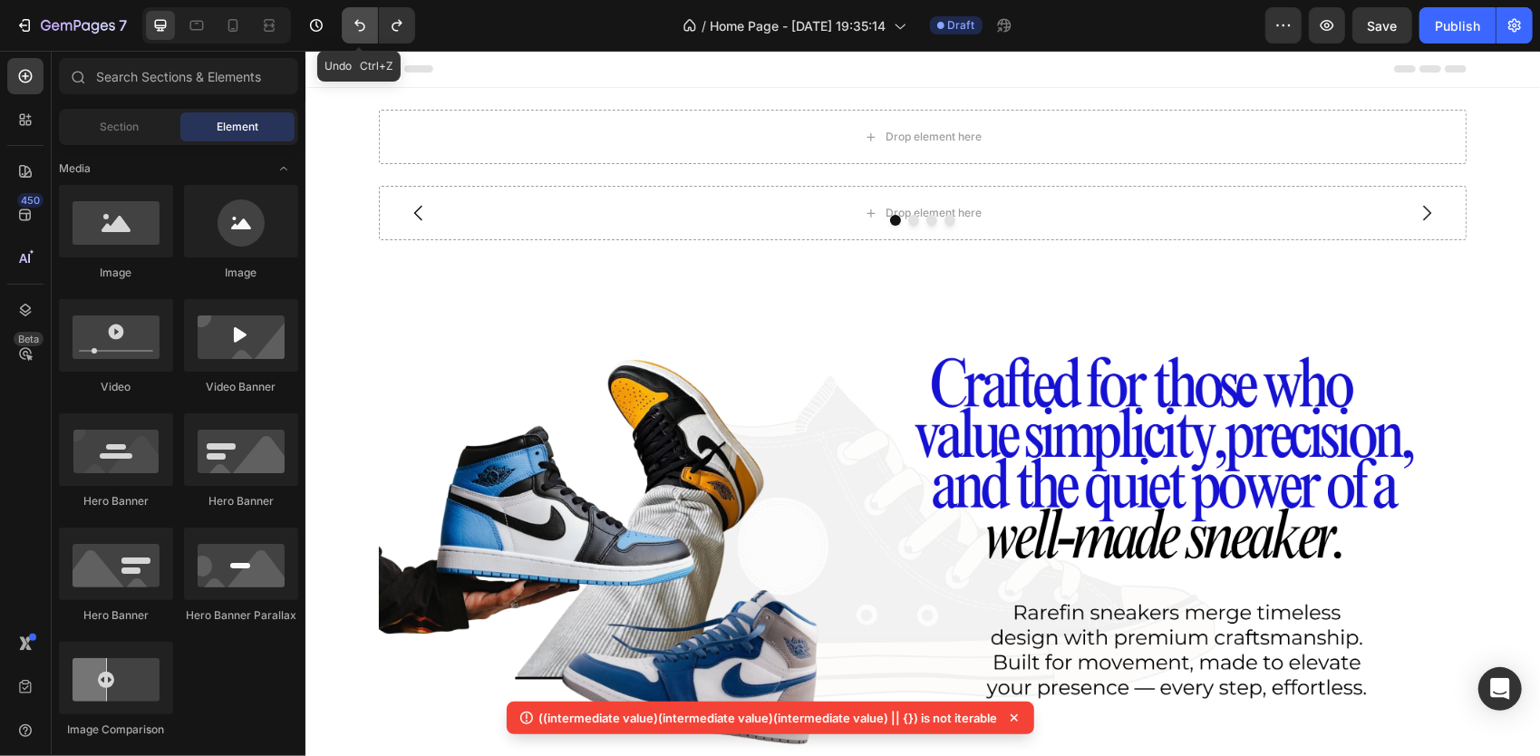
click at [366, 17] on icon "Undo/Redo" at bounding box center [360, 25] width 18 height 18
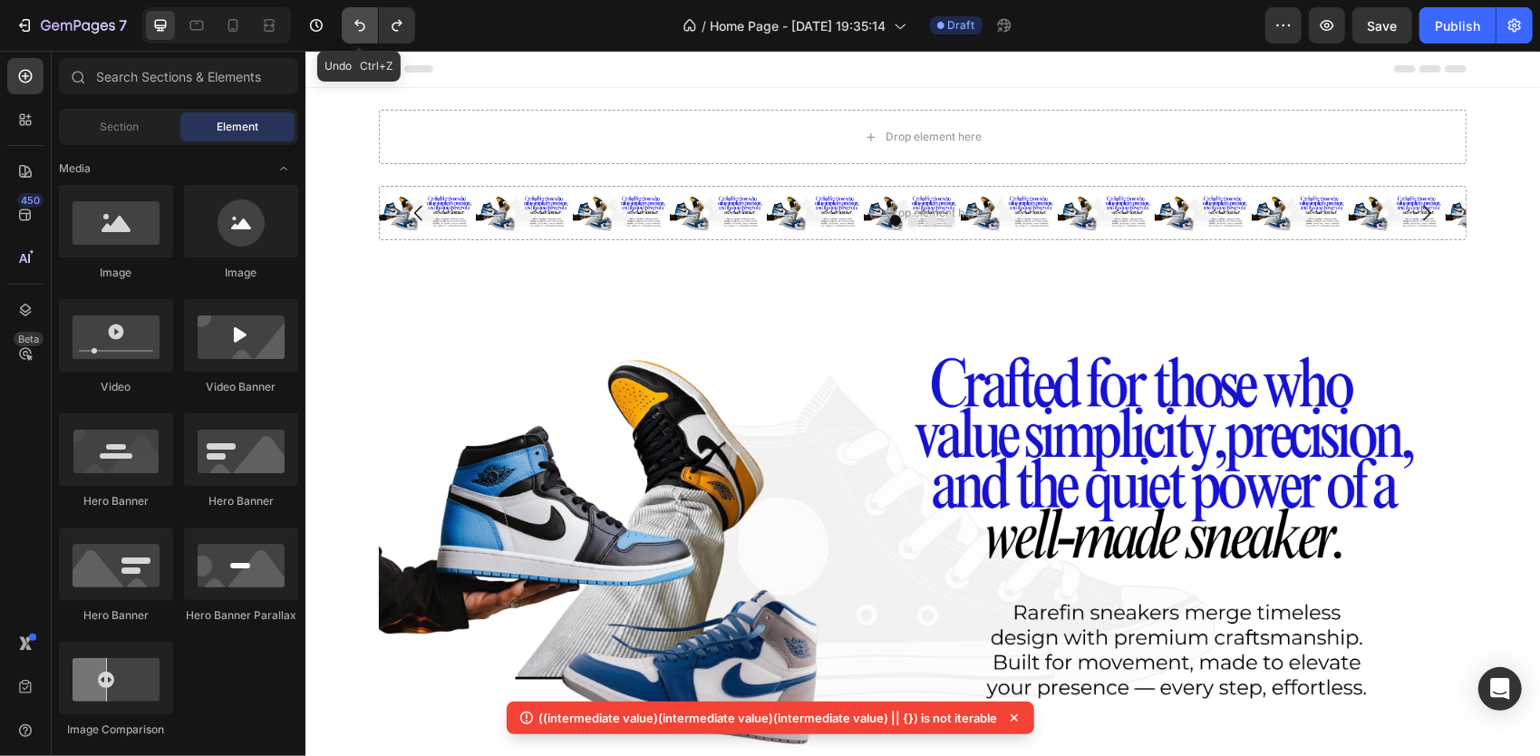
click at [366, 17] on icon "Undo/Redo" at bounding box center [360, 25] width 18 height 18
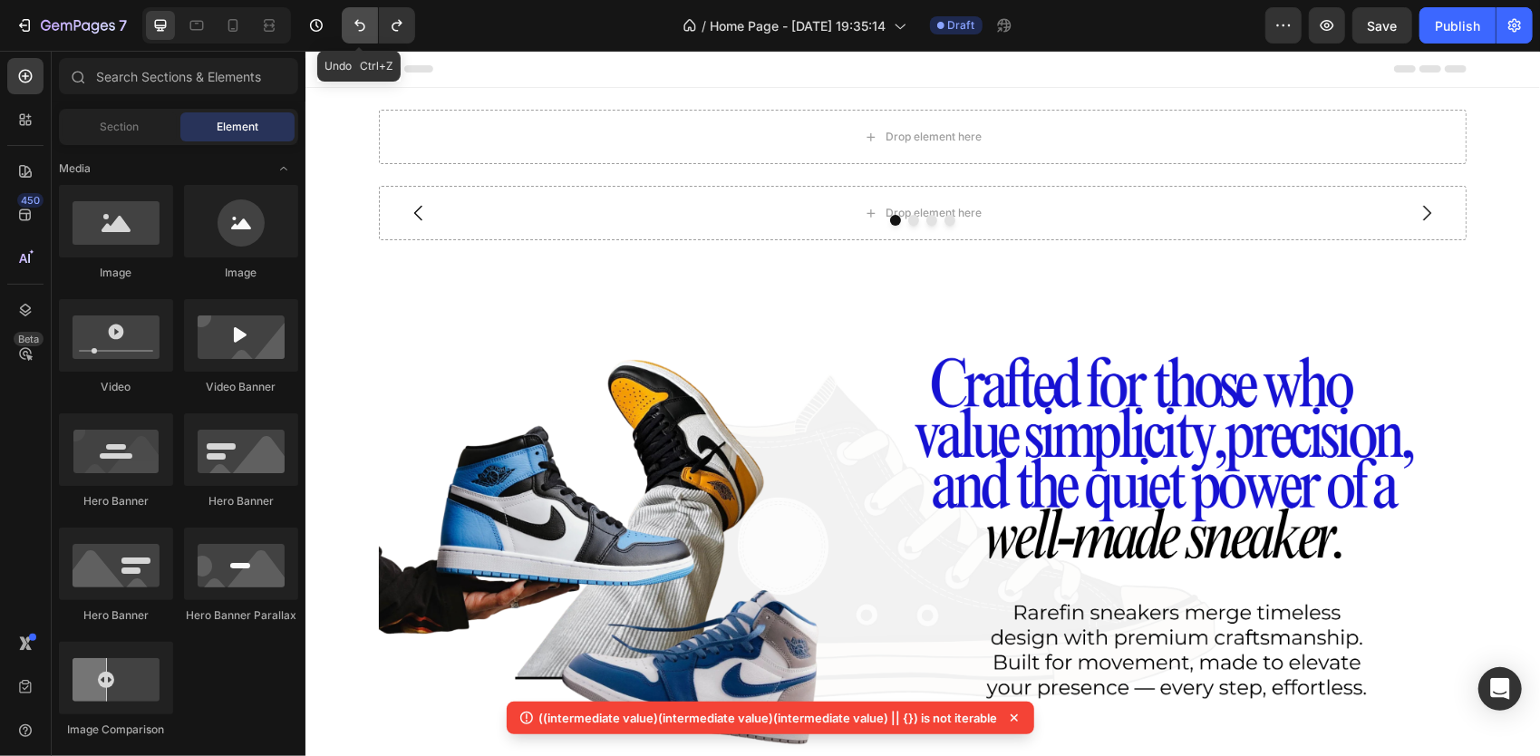
click at [366, 17] on icon "Undo/Redo" at bounding box center [360, 25] width 18 height 18
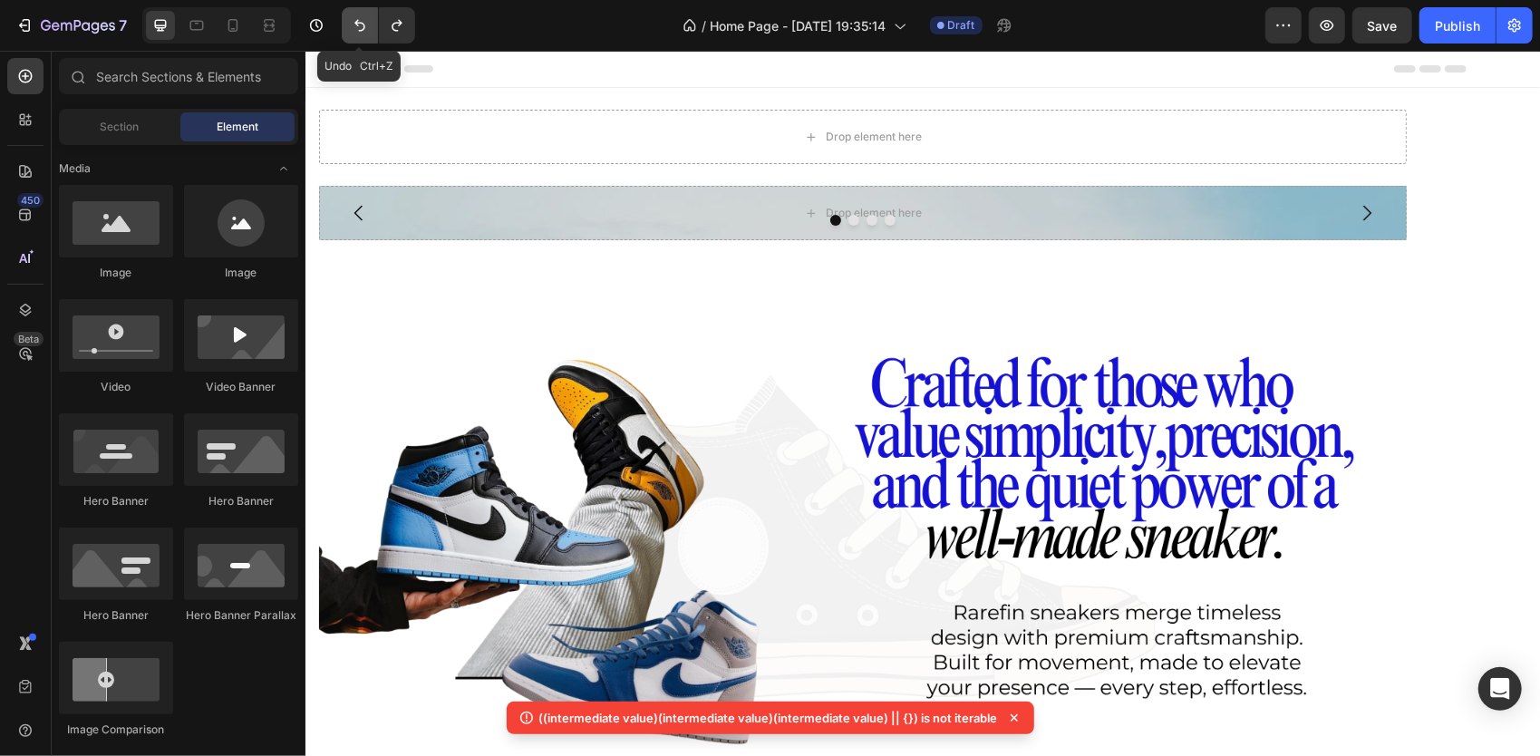
drag, startPoint x: 366, startPoint y: 17, endPoint x: 366, endPoint y: 27, distance: 10.0
click at [366, 27] on icon "Undo/Redo" at bounding box center [360, 25] width 18 height 18
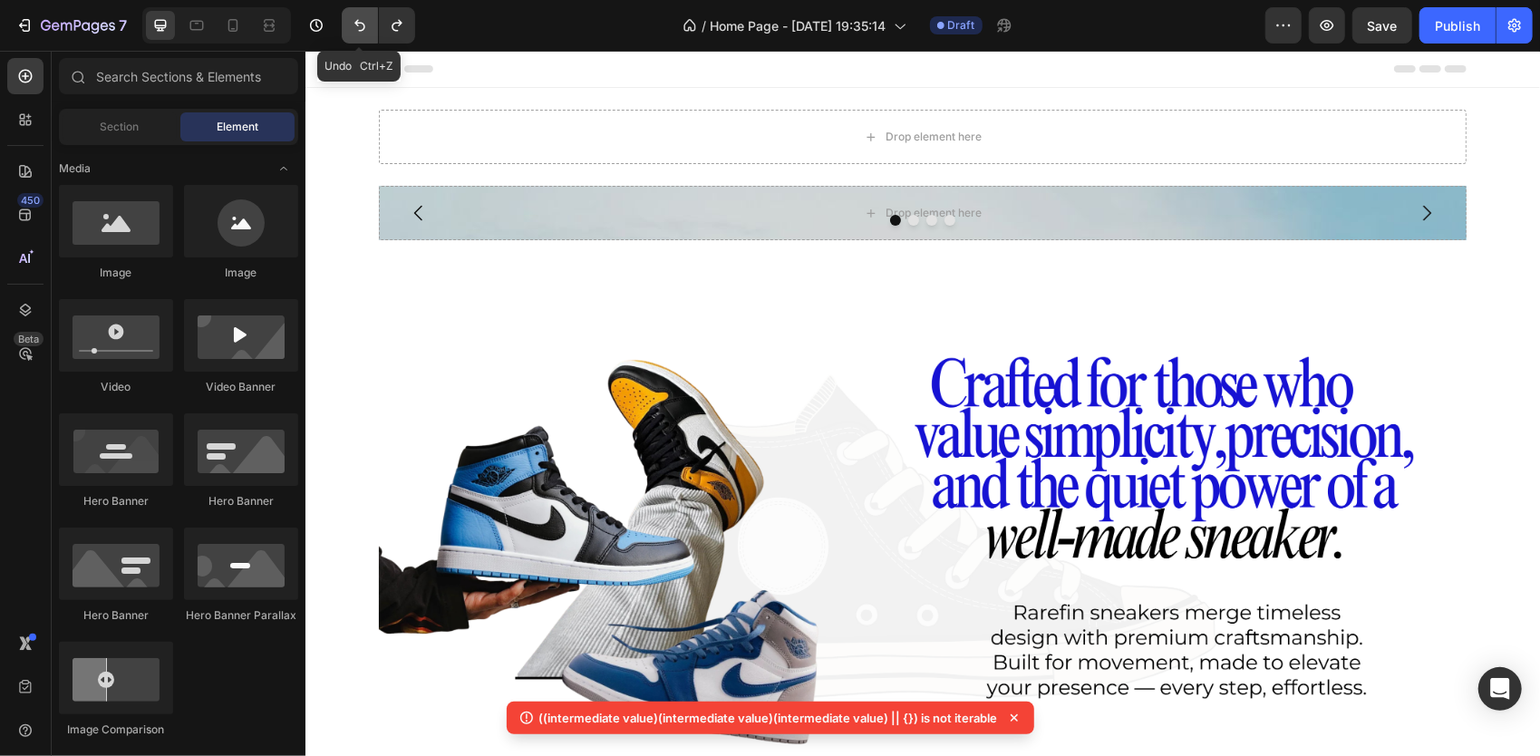
click at [366, 27] on icon "Undo/Redo" at bounding box center [360, 25] width 18 height 18
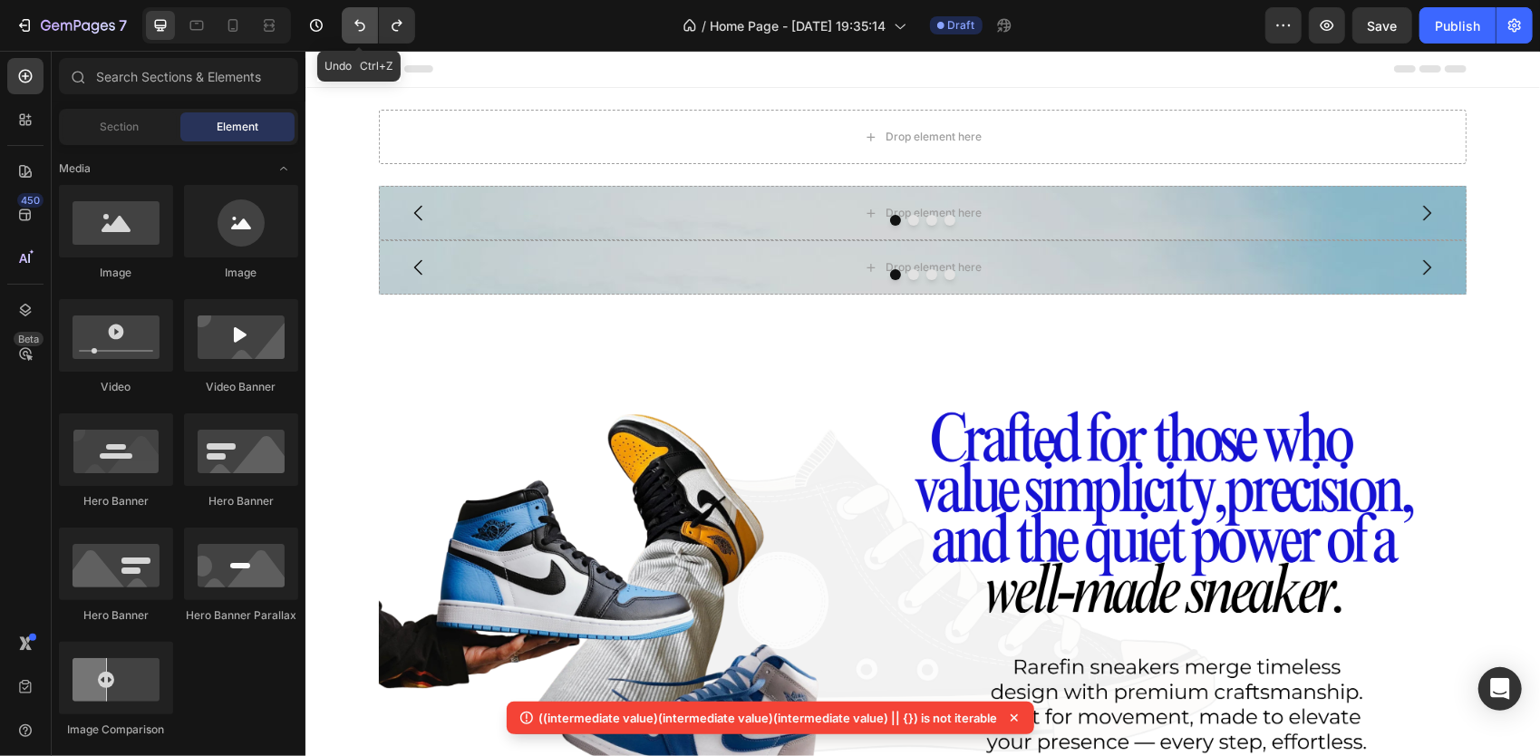
click at [366, 27] on icon "Undo/Redo" at bounding box center [360, 25] width 18 height 18
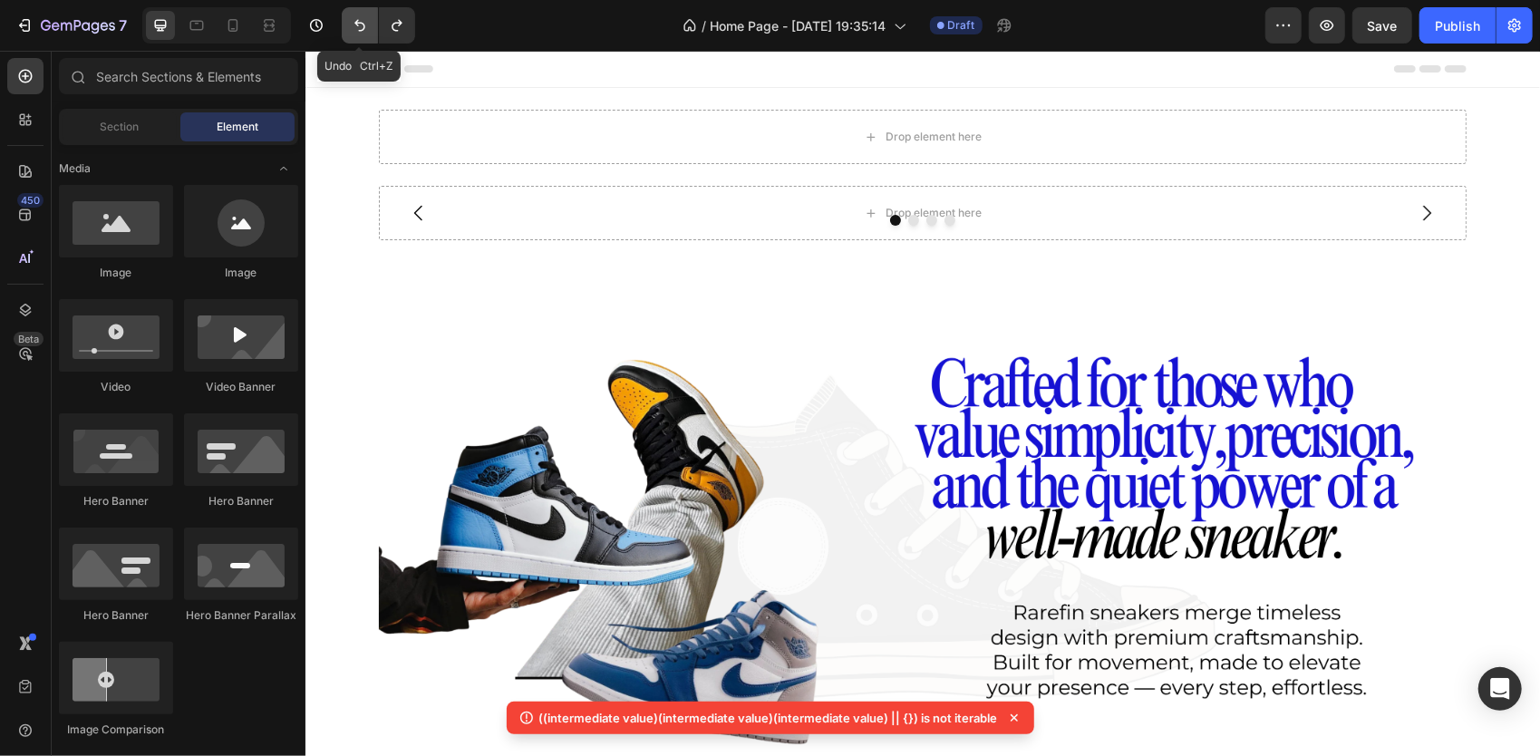
click at [366, 27] on icon "Undo/Redo" at bounding box center [360, 25] width 18 height 18
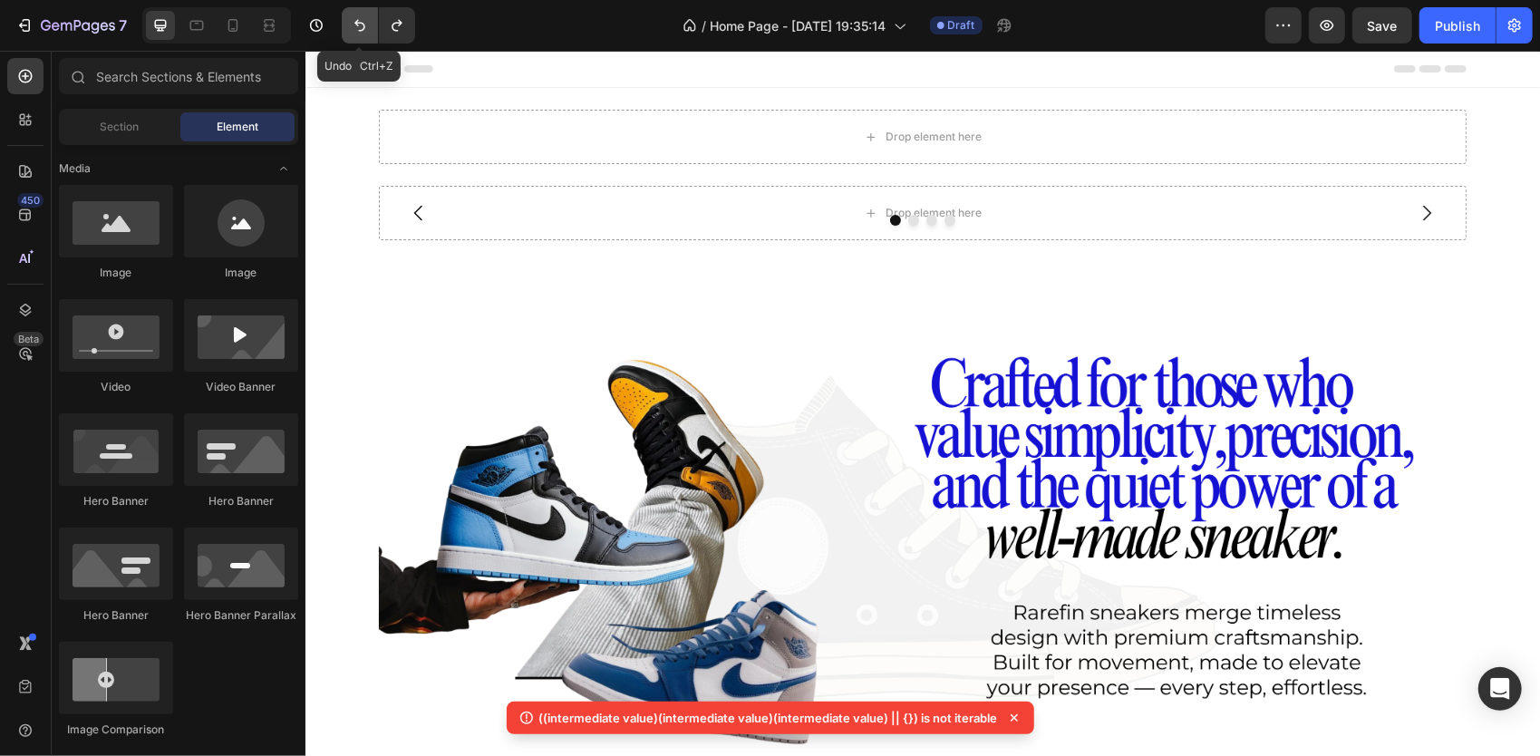
click at [366, 27] on icon "Undo/Redo" at bounding box center [360, 25] width 18 height 18
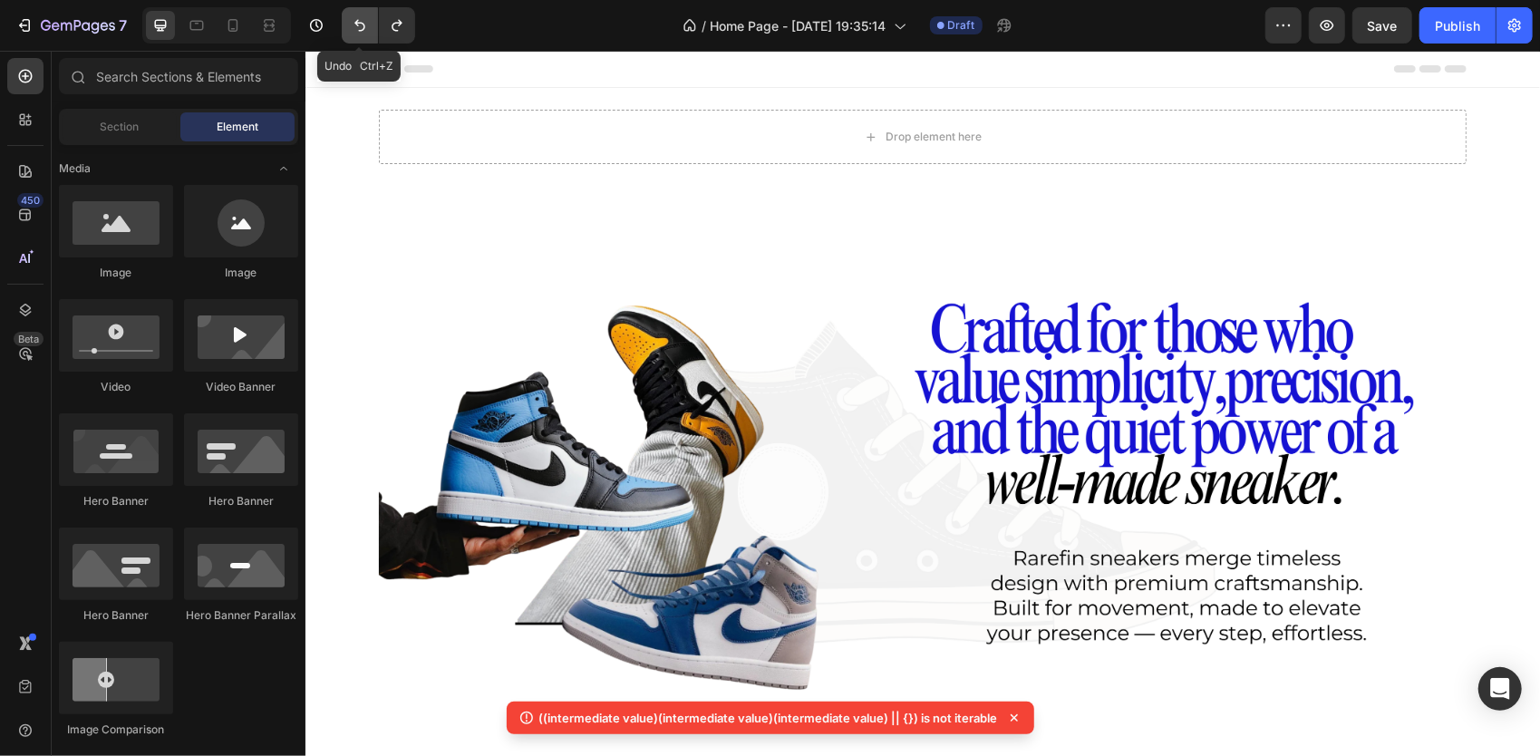
click at [366, 27] on icon "Undo/Redo" at bounding box center [360, 25] width 18 height 18
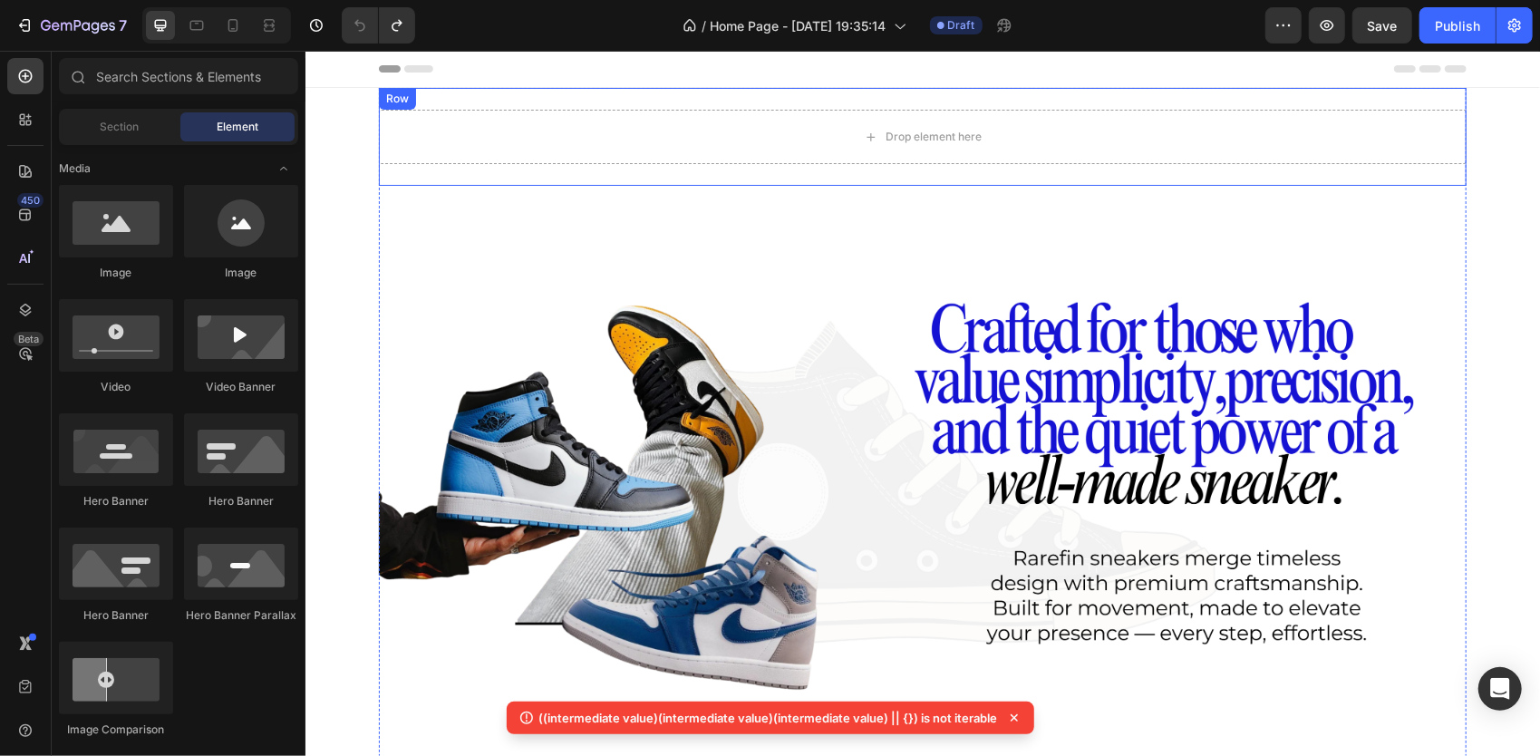
scroll to position [150, 0]
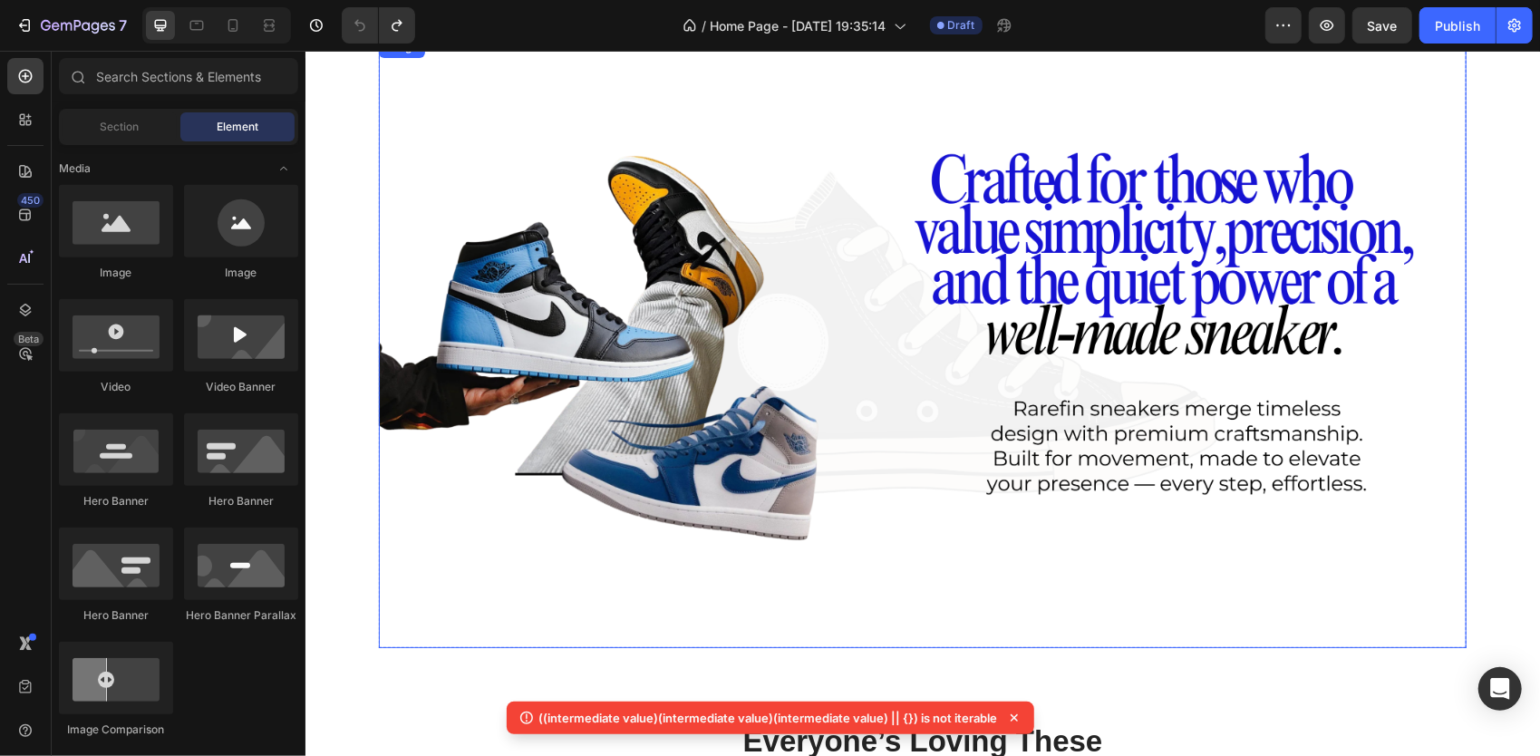
click at [529, 254] on img at bounding box center [922, 341] width 1088 height 612
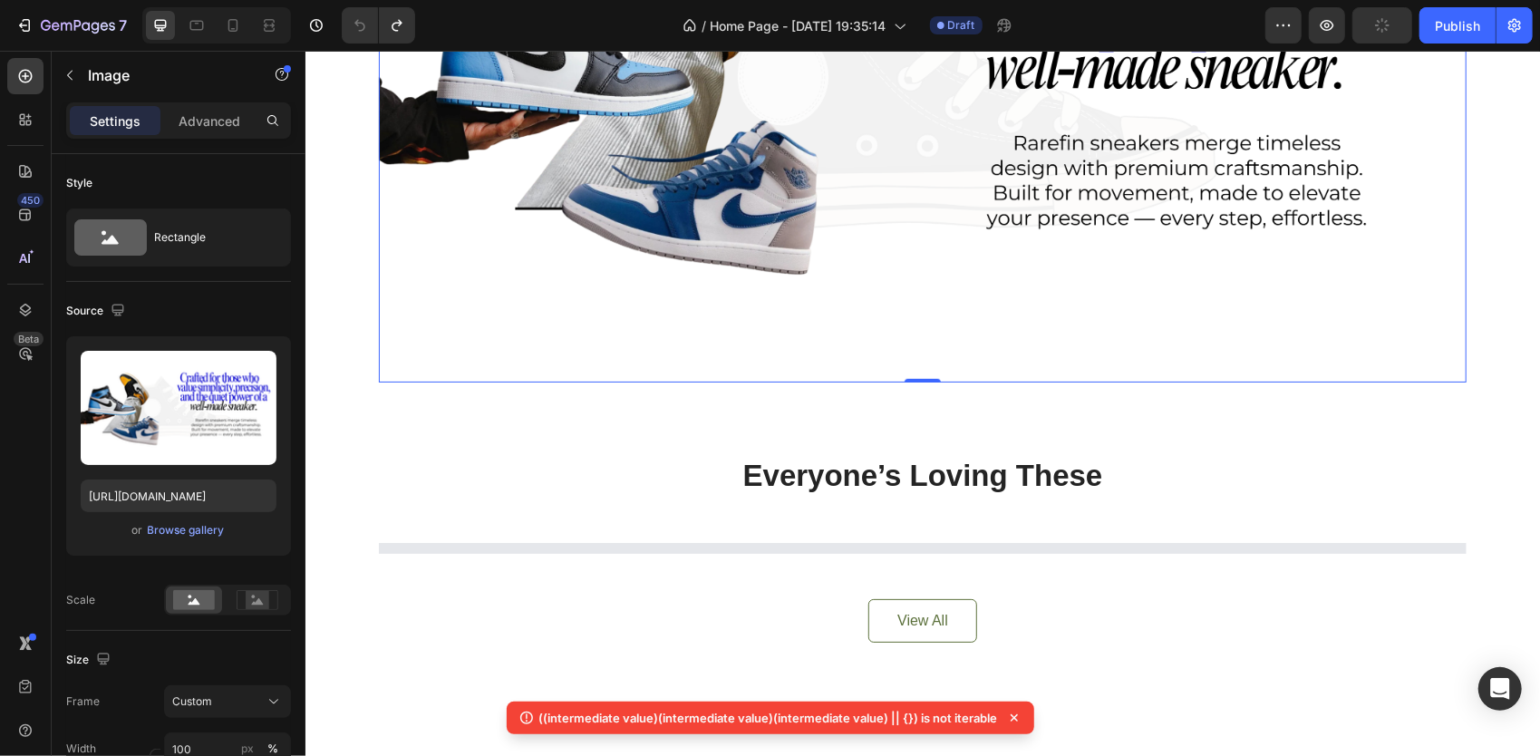
scroll to position [0, 0]
